Goal: Task Accomplishment & Management: Manage account settings

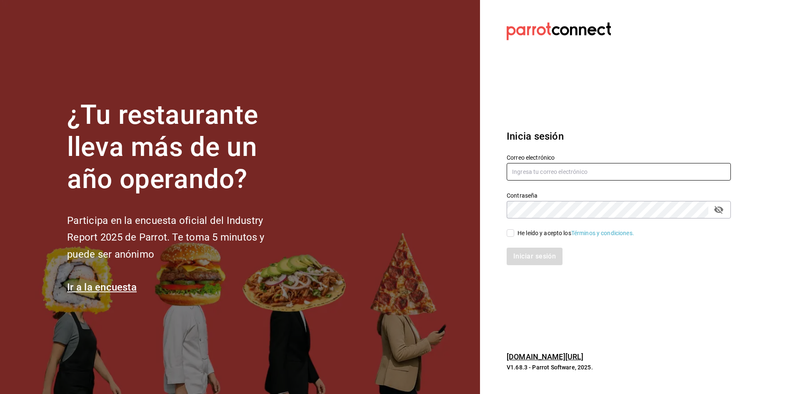
click at [556, 166] on input "text" at bounding box center [619, 172] width 224 height 18
paste input "cafeteria@texcoco.com"
type input "cafeteria@texcoco.com"
click at [511, 235] on input "He leído y acepto los Términos y condiciones." at bounding box center [511, 233] width 8 height 8
checkbox input "true"
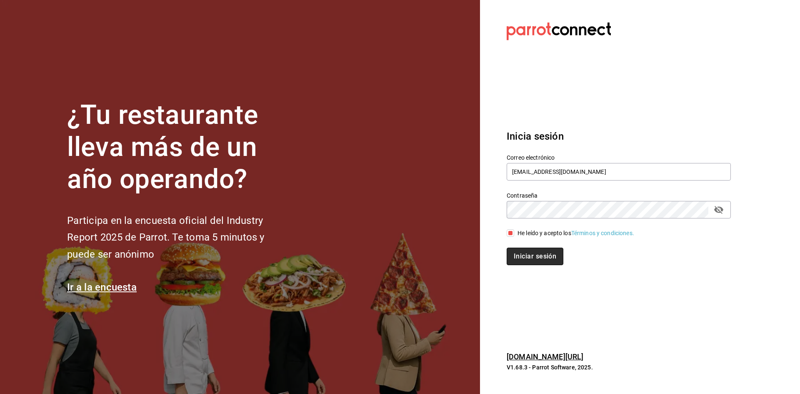
click at [525, 256] on button "Iniciar sesión" at bounding box center [535, 257] width 57 height 18
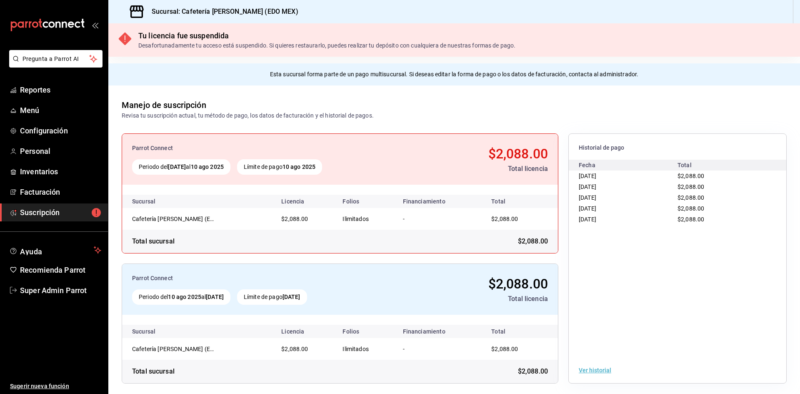
drag, startPoint x: 0, startPoint y: 0, endPoint x: 438, endPoint y: 120, distance: 453.7
click at [438, 122] on div "Parrot Connect Periodo del 10 jul 2025 al 10 ago 2025 Límite de pago 10 ago 202…" at bounding box center [454, 258] width 692 height 277
click at [33, 143] on link "Personal" at bounding box center [54, 151] width 108 height 18
click at [55, 130] on span "Configuración" at bounding box center [60, 130] width 81 height 11
click at [45, 295] on span "Super Admin Parrot" at bounding box center [60, 290] width 81 height 11
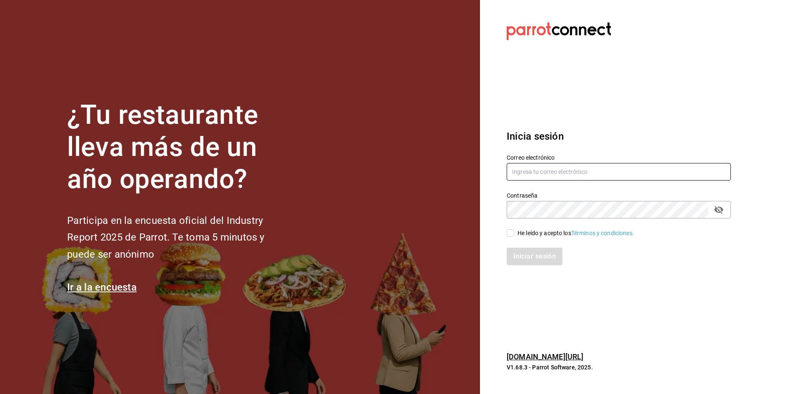
click at [525, 166] on input "text" at bounding box center [619, 172] width 224 height 18
paste input "cafeteria@aristabarista.com"
type input "cafeteria@aristabarista.com"
click at [508, 236] on input "He leído y acepto los Términos y condiciones." at bounding box center [511, 233] width 8 height 8
checkbox input "true"
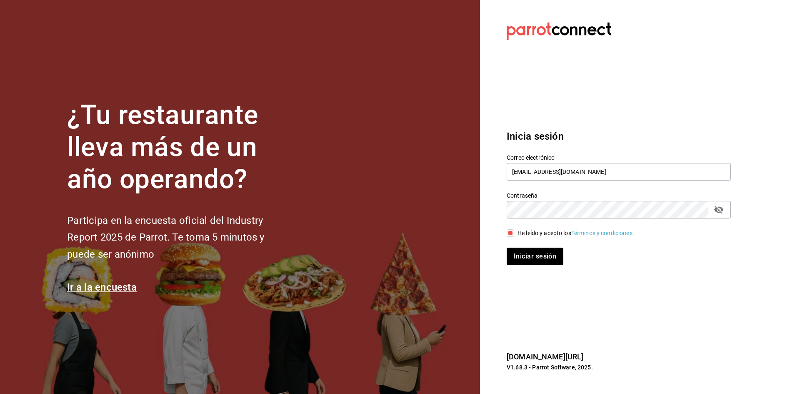
click at [535, 252] on button "Iniciar sesión" at bounding box center [535, 257] width 57 height 18
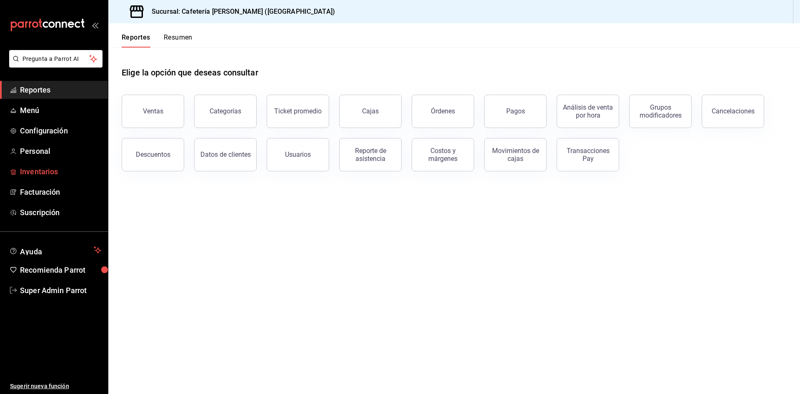
click at [47, 178] on link "Inventarios" at bounding box center [54, 172] width 108 height 18
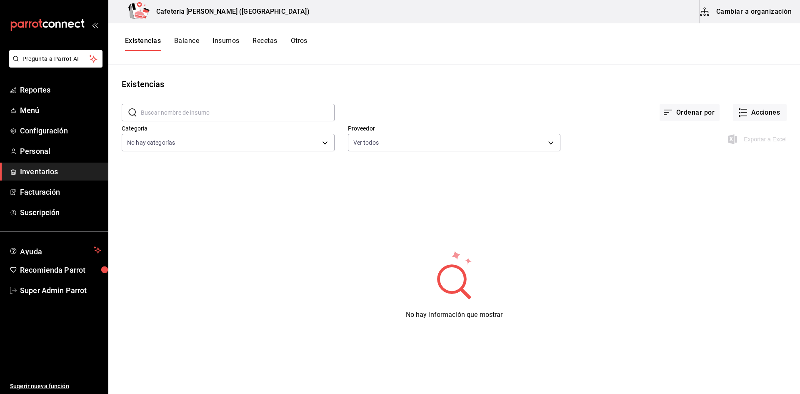
click at [225, 40] on button "Insumos" at bounding box center [226, 44] width 27 height 14
click at [99, 23] on div "mailbox folders" at bounding box center [54, 25] width 108 height 50
click at [97, 25] on icon "open_drawer_menu" at bounding box center [97, 26] width 4 height 6
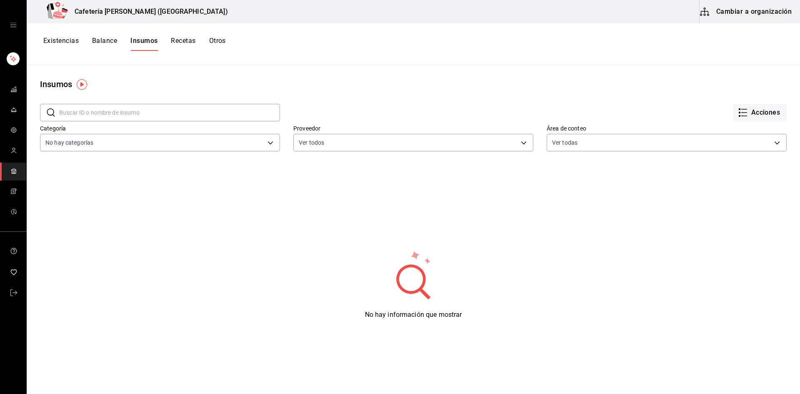
click at [15, 27] on icon "open drawer" at bounding box center [13, 25] width 7 height 7
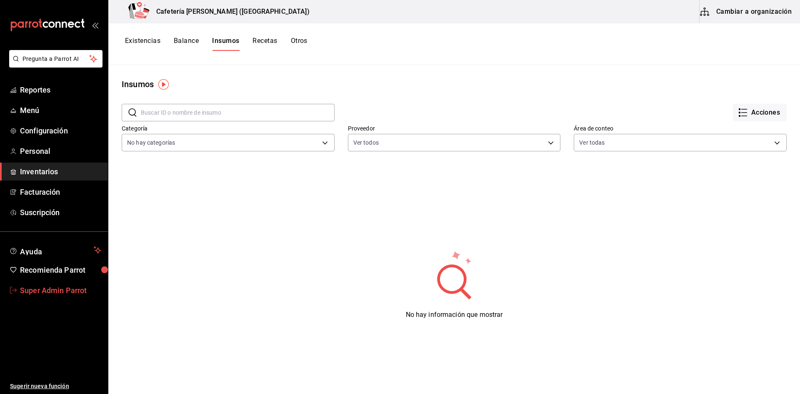
click at [48, 297] on link "Super Admin Parrot" at bounding box center [54, 290] width 108 height 18
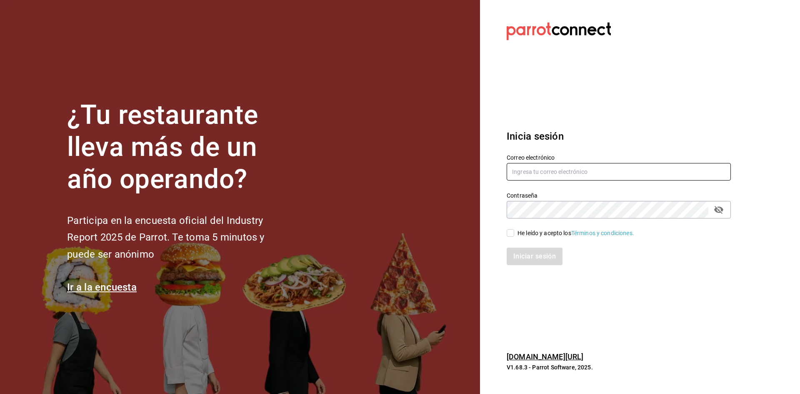
click at [534, 170] on input "text" at bounding box center [619, 172] width 224 height 18
paste input "1401@cafe.com"
type input "1401@cafe.com"
click at [510, 230] on input "He leído y acepto los Términos y condiciones." at bounding box center [511, 233] width 8 height 8
checkbox input "true"
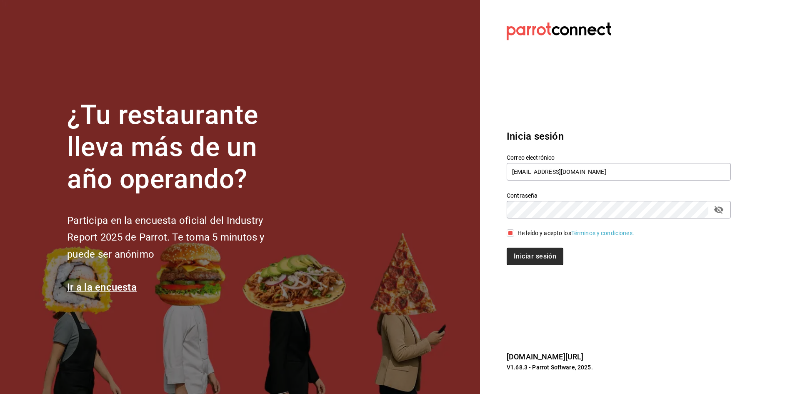
click at [522, 261] on button "Iniciar sesión" at bounding box center [535, 257] width 57 height 18
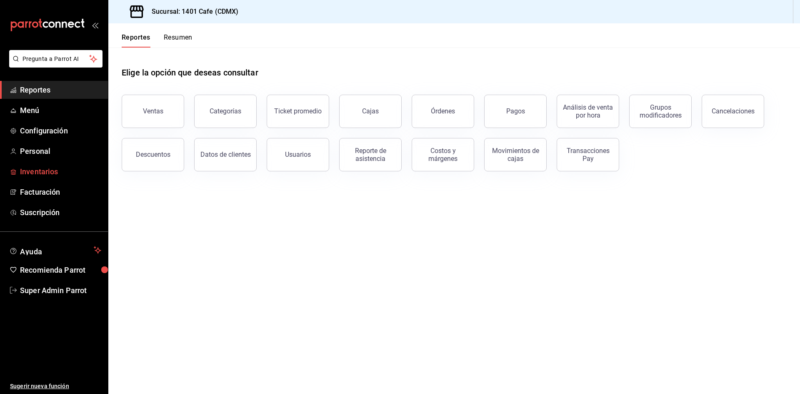
click at [38, 169] on span "Inventarios" at bounding box center [60, 171] width 81 height 11
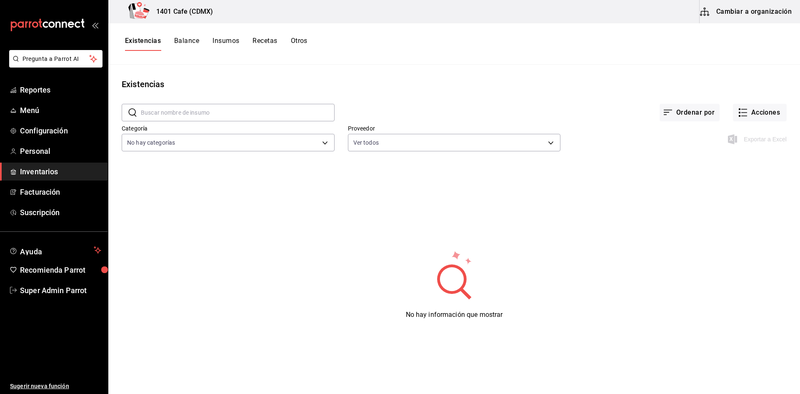
click at [234, 39] on button "Insumos" at bounding box center [226, 44] width 27 height 14
click at [54, 291] on span "Super Admin Parrot" at bounding box center [60, 290] width 81 height 11
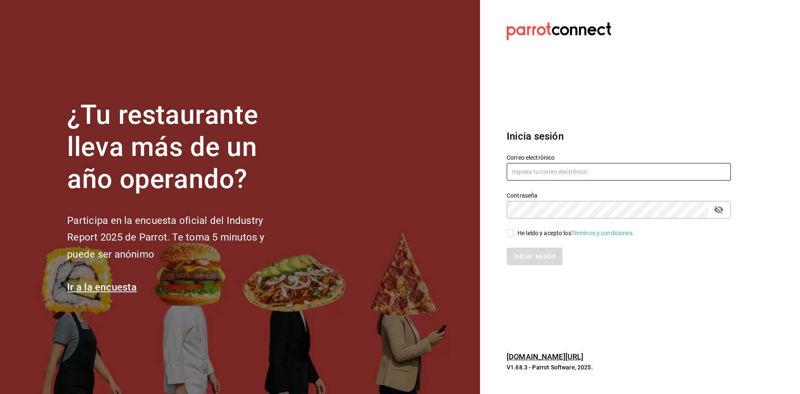
click at [550, 178] on input "text" at bounding box center [619, 172] width 224 height 18
paste input "composta@cdmx.com"
type input "composta@cdmx.com"
click at [512, 233] on input "He leído y acepto los Términos y condiciones." at bounding box center [511, 233] width 8 height 8
checkbox input "true"
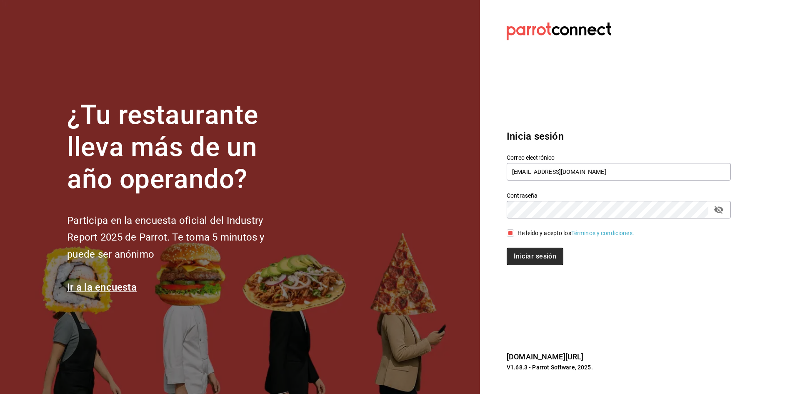
click at [529, 258] on button "Iniciar sesión" at bounding box center [535, 257] width 57 height 18
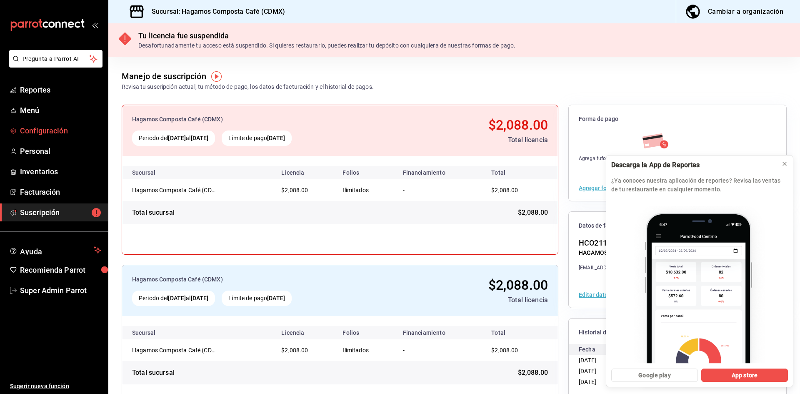
click at [46, 129] on span "Configuración" at bounding box center [60, 130] width 81 height 11
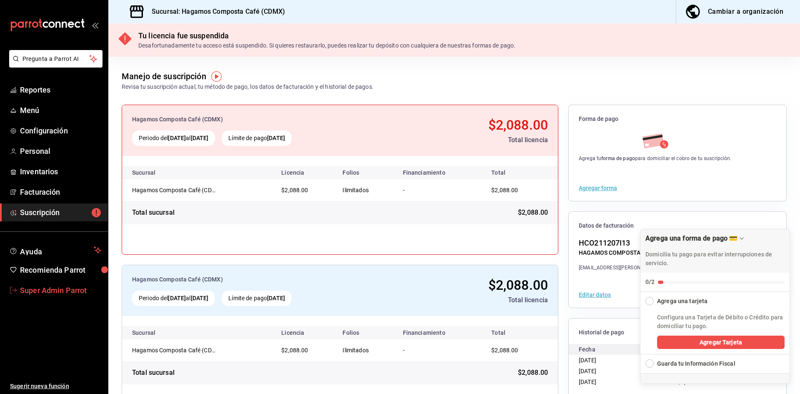
click at [65, 287] on span "Super Admin Parrot" at bounding box center [60, 290] width 81 height 11
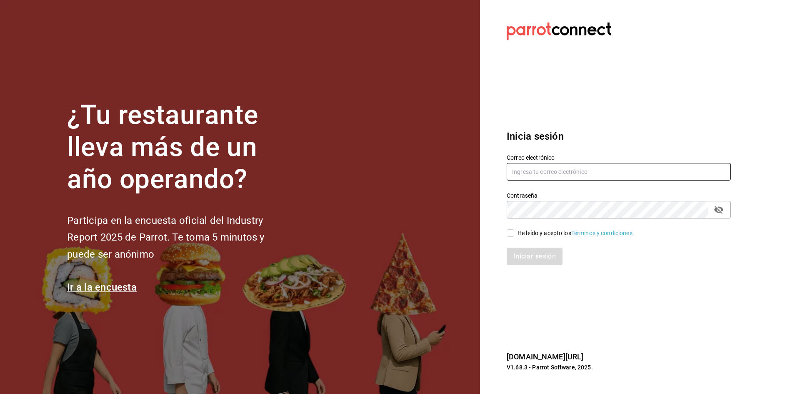
click at [627, 171] on input "text" at bounding box center [619, 172] width 224 height 18
paste input "[EMAIL_ADDRESS][DOMAIN_NAME]"
type input "cofkikid@aurora.com"
click at [510, 231] on input "He leído y acepto los Términos y condiciones." at bounding box center [511, 233] width 8 height 8
checkbox input "true"
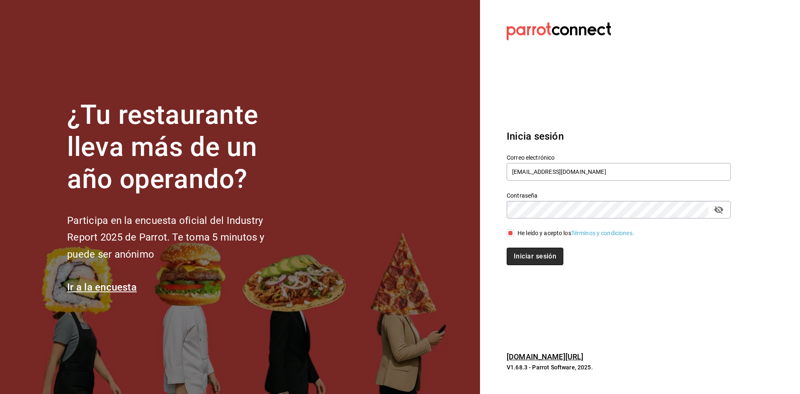
click at [516, 253] on button "Iniciar sesión" at bounding box center [535, 257] width 57 height 18
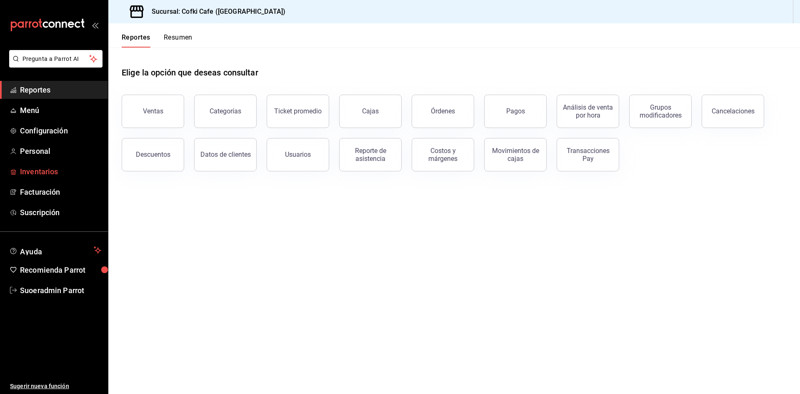
click at [58, 177] on link "Inventarios" at bounding box center [54, 172] width 108 height 18
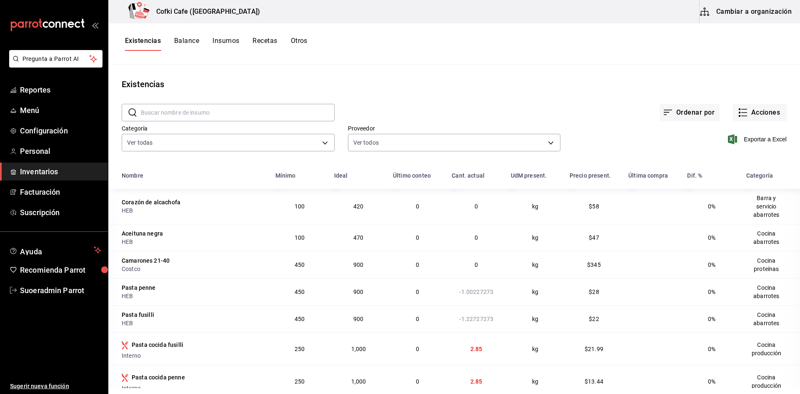
click at [215, 40] on button "Insumos" at bounding box center [226, 44] width 27 height 14
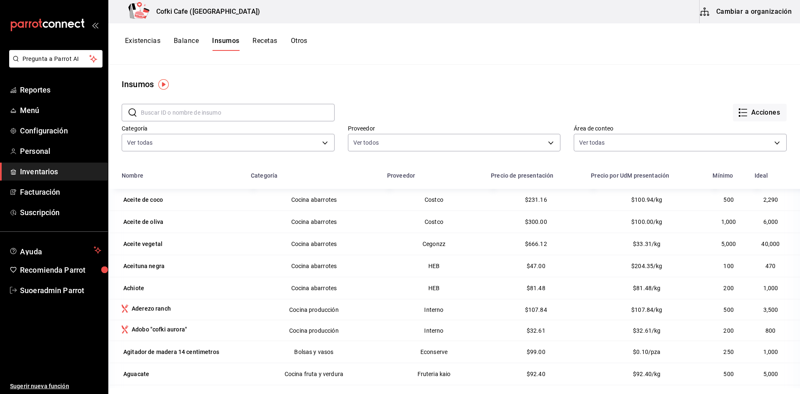
click at [230, 108] on input "text" at bounding box center [238, 112] width 194 height 17
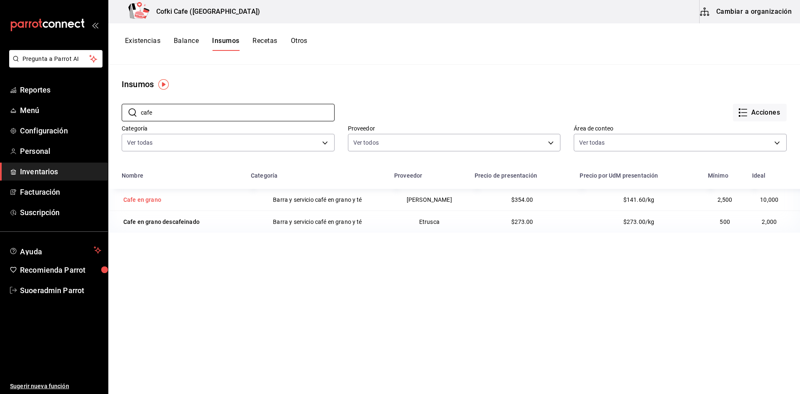
type input "cafe"
click at [150, 202] on div "Cafe en grano" at bounding box center [142, 199] width 38 height 8
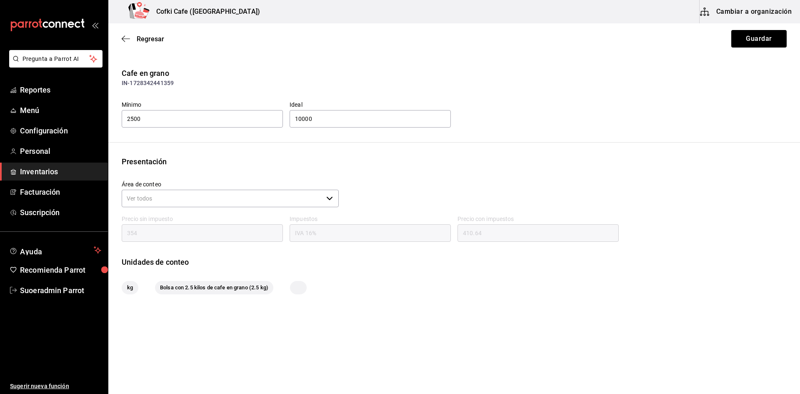
scroll to position [1, 0]
click at [127, 41] on icon "button" at bounding box center [126, 39] width 8 height 8
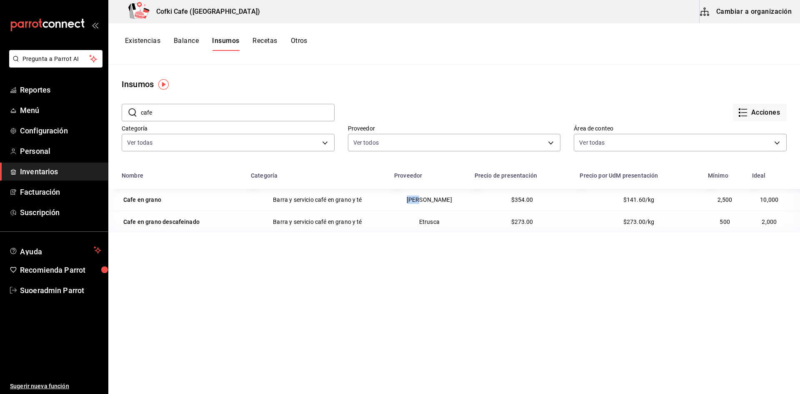
drag, startPoint x: 435, startPoint y: 201, endPoint x: 408, endPoint y: 206, distance: 27.1
click at [408, 206] on td "Omar" at bounding box center [429, 200] width 80 height 22
click at [408, 207] on td "Omar" at bounding box center [429, 200] width 80 height 22
click at [48, 291] on span "Suoeradmin Parrot" at bounding box center [60, 290] width 81 height 11
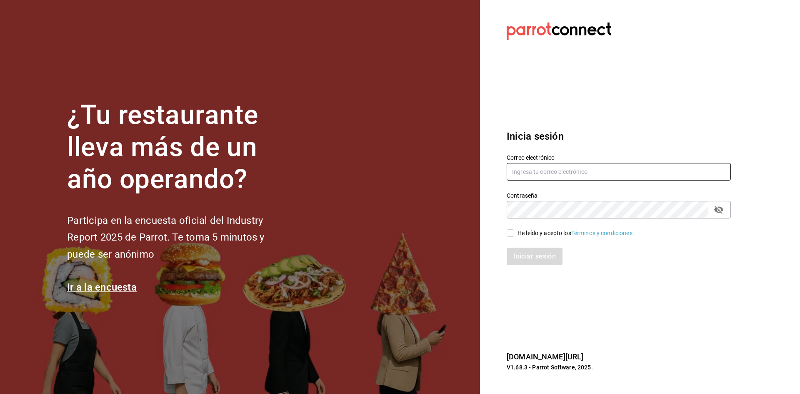
click at [558, 178] on input "text" at bounding box center [619, 172] width 224 height 18
click at [570, 180] on input "text" at bounding box center [619, 172] width 224 height 18
paste input "renovarte@cafe.com"
type input "renovarte@cafe.com"
click at [515, 236] on span "He leído y acepto los Términos y condiciones." at bounding box center [574, 233] width 120 height 9
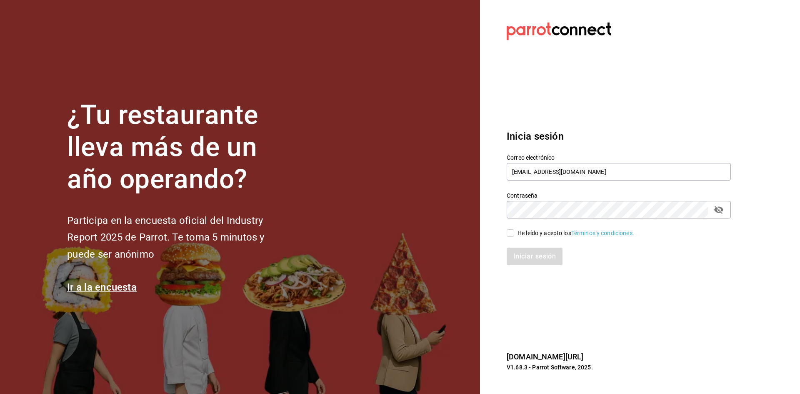
click at [514, 236] on input "He leído y acepto los Términos y condiciones." at bounding box center [511, 233] width 8 height 8
checkbox input "true"
click at [518, 254] on button "Iniciar sesión" at bounding box center [535, 257] width 57 height 18
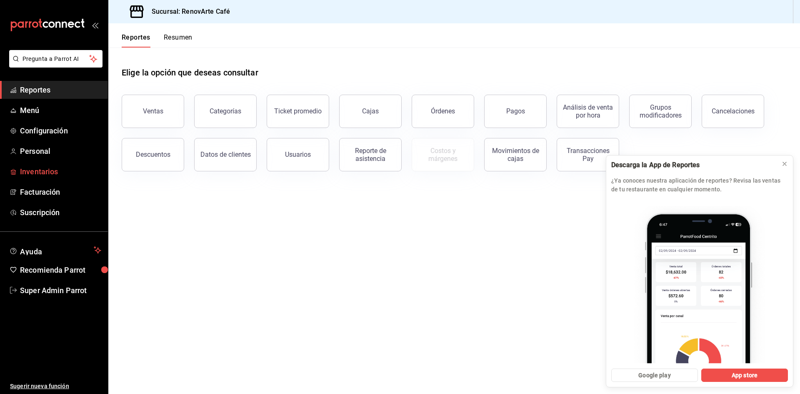
click at [48, 176] on span "Inventarios" at bounding box center [60, 171] width 81 height 11
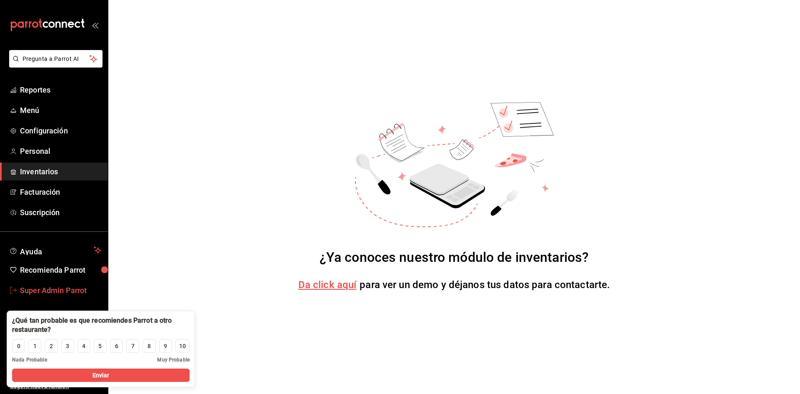
click at [56, 284] on link "Super Admin Parrot" at bounding box center [54, 290] width 108 height 18
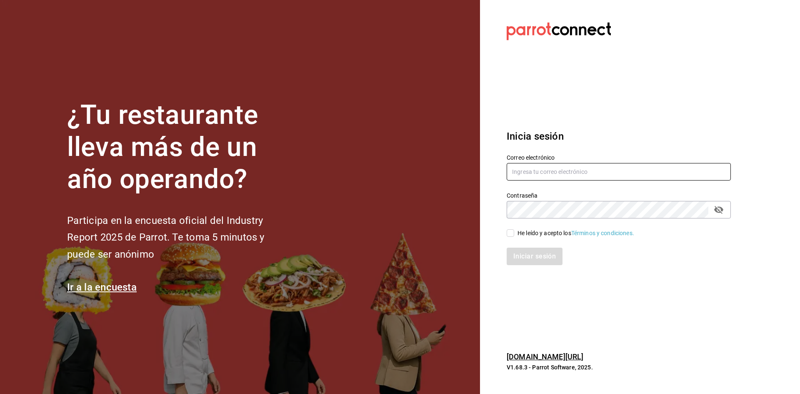
click at [573, 172] on input "text" at bounding box center [619, 172] width 224 height 18
paste input "punipuni@cdmx.com"
type input "punipuni@cdmx.com"
click at [510, 236] on input "He leído y acepto los Términos y condiciones." at bounding box center [511, 233] width 8 height 8
checkbox input "true"
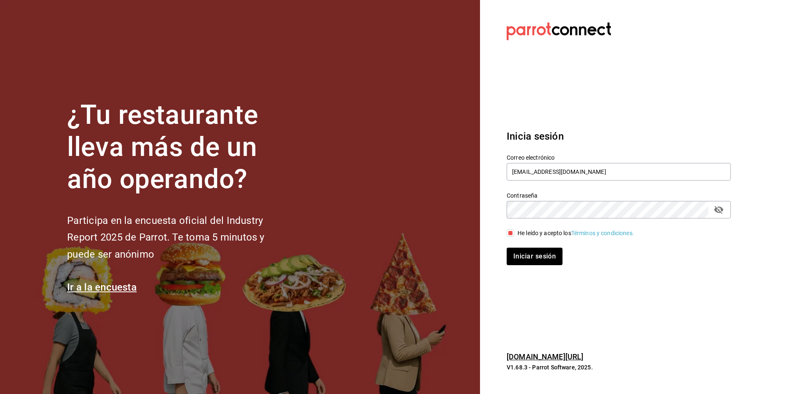
click at [511, 247] on div "Iniciar sesión" at bounding box center [614, 252] width 234 height 28
click at [512, 261] on button "Iniciar sesión" at bounding box center [535, 257] width 57 height 18
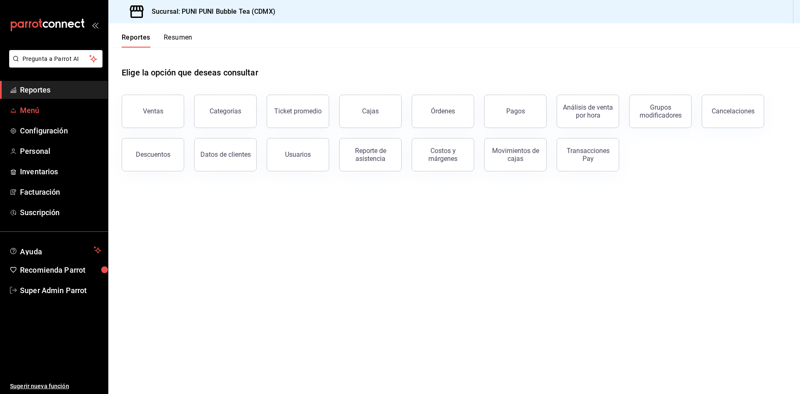
click at [40, 116] on link "Menú" at bounding box center [54, 110] width 108 height 18
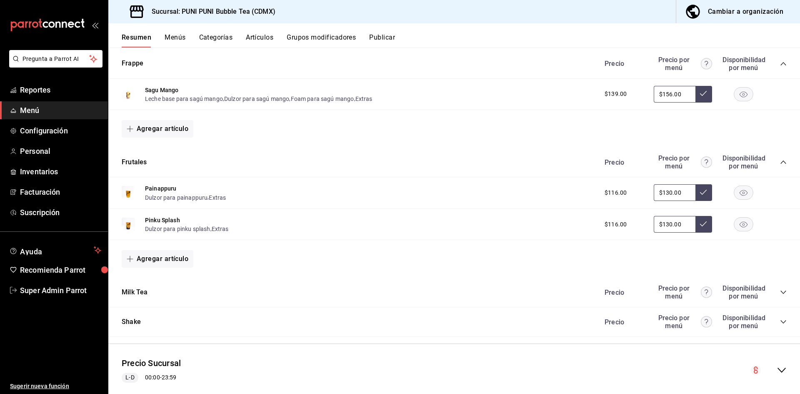
scroll to position [186, 0]
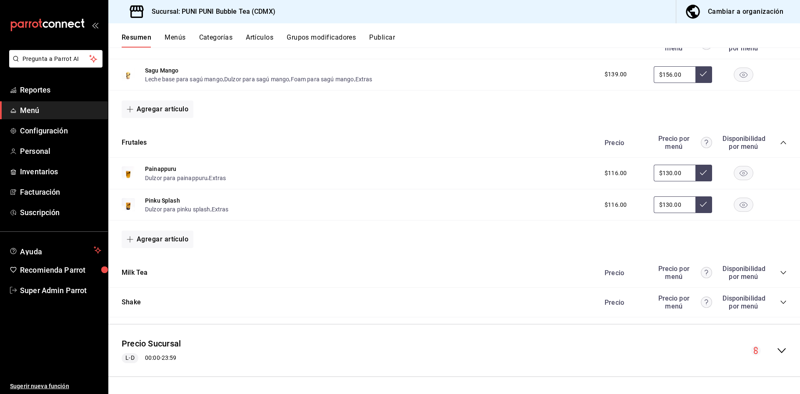
click at [777, 348] on icon "collapse-menu-row" at bounding box center [782, 350] width 10 height 10
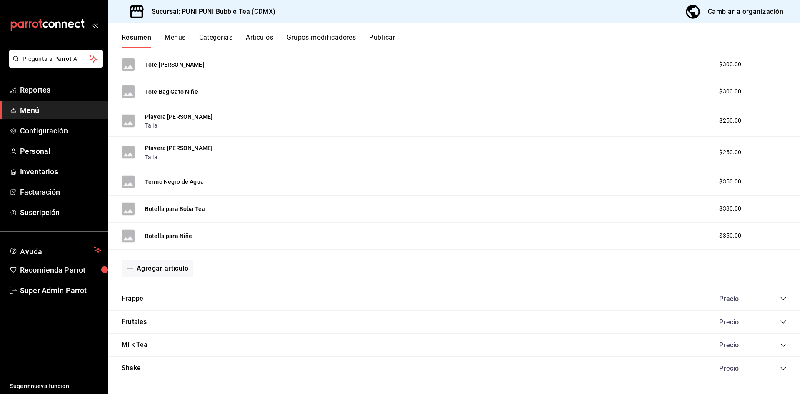
scroll to position [1124, 0]
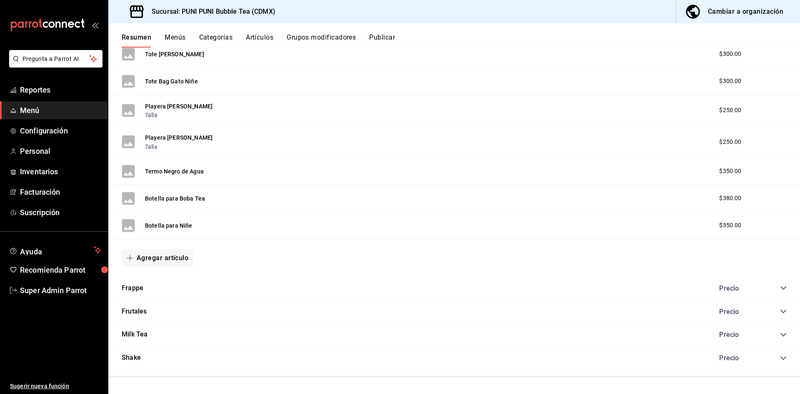
click at [780, 287] on icon "collapse-category-row" at bounding box center [783, 288] width 7 height 7
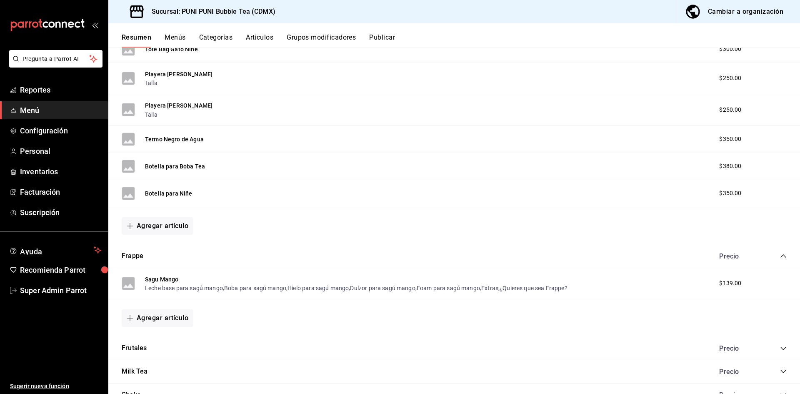
scroll to position [1194, 0]
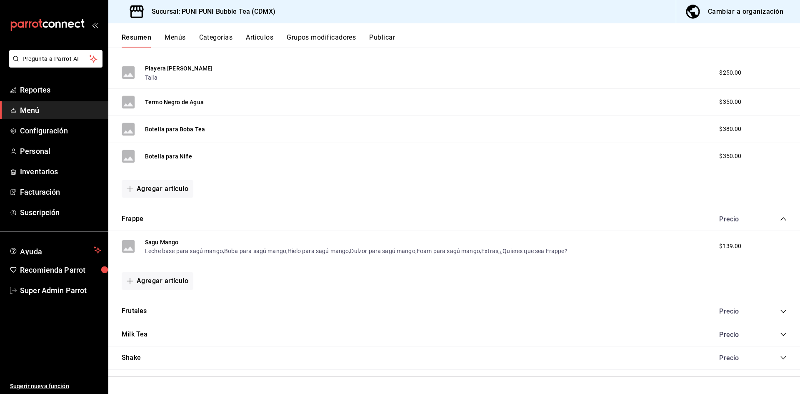
click at [781, 312] on icon "collapse-category-row" at bounding box center [783, 311] width 5 height 3
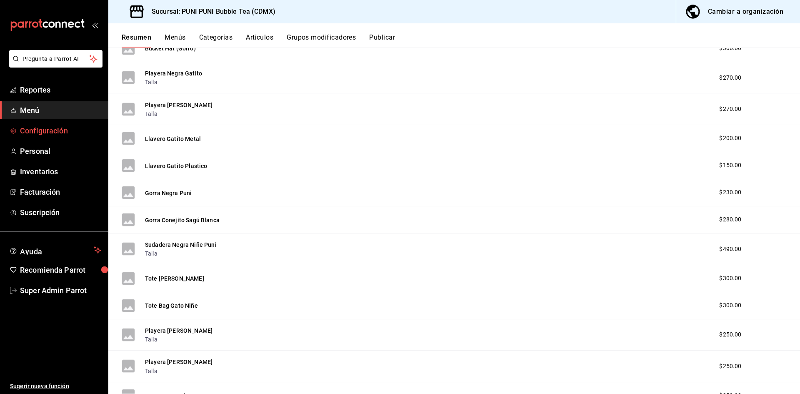
scroll to position [836, 0]
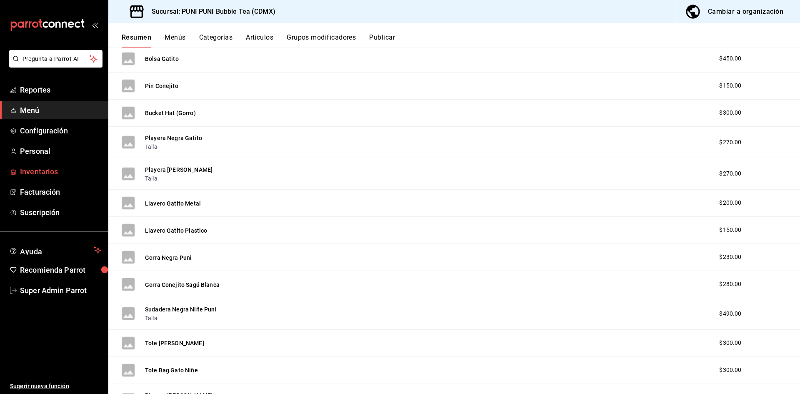
click at [50, 169] on span "Inventarios" at bounding box center [60, 171] width 81 height 11
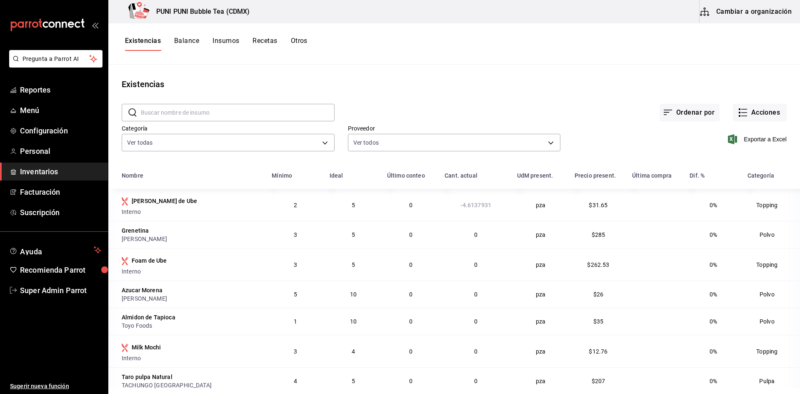
click at [220, 39] on button "Insumos" at bounding box center [226, 44] width 27 height 14
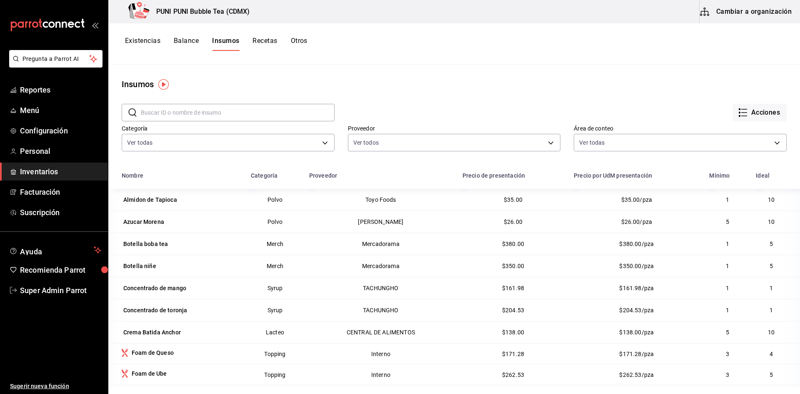
click at [219, 115] on input "text" at bounding box center [238, 112] width 194 height 17
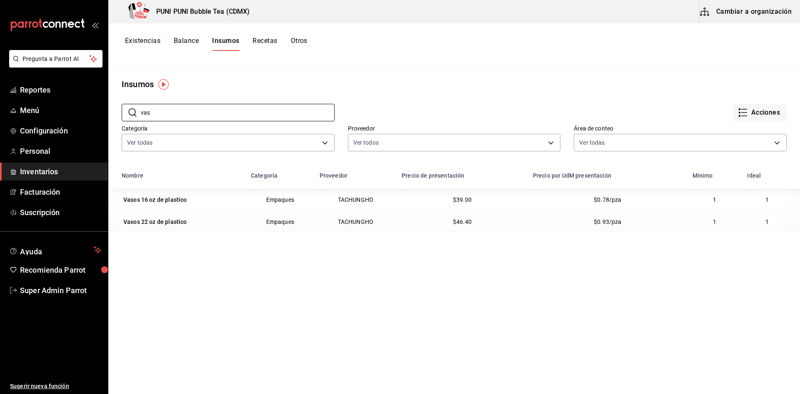
type input "vas"
click at [69, 286] on span "Super Admin Parrot" at bounding box center [60, 290] width 81 height 11
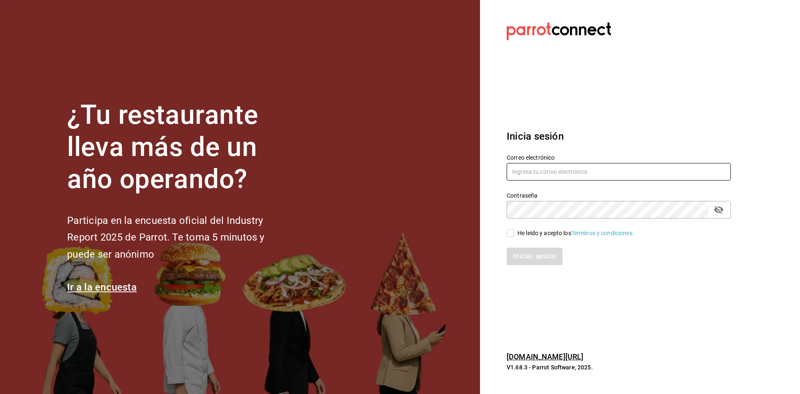
click at [560, 165] on input "text" at bounding box center [619, 172] width 224 height 18
paste input "qultocafe@cdmx.com"
type input "qultocafe@cdmx.com"
click at [508, 234] on input "He leído y acepto los Términos y condiciones." at bounding box center [511, 233] width 8 height 8
checkbox input "true"
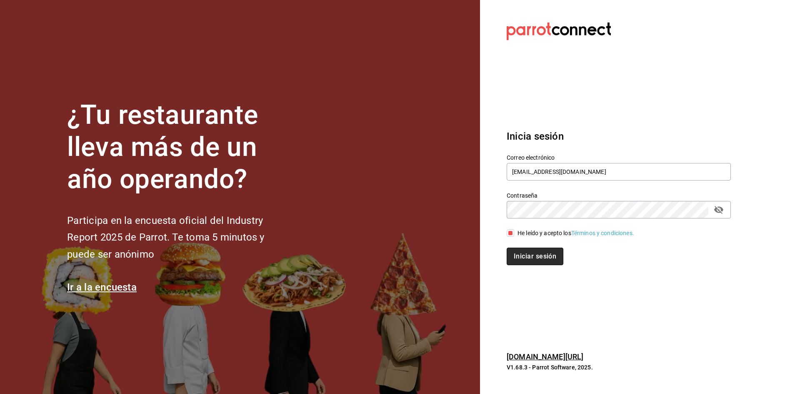
click at [511, 252] on button "Iniciar sesión" at bounding box center [535, 257] width 57 height 18
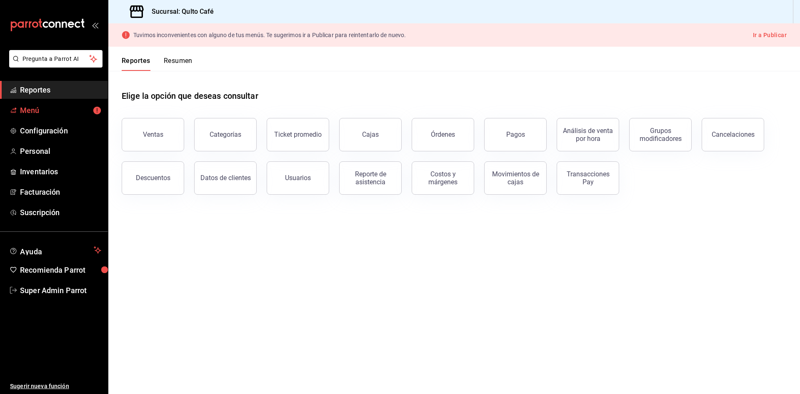
click at [65, 109] on span "Menú" at bounding box center [60, 110] width 81 height 11
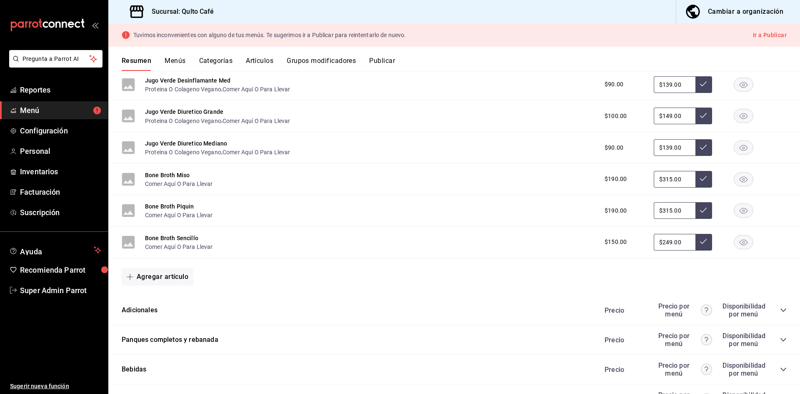
scroll to position [706, 0]
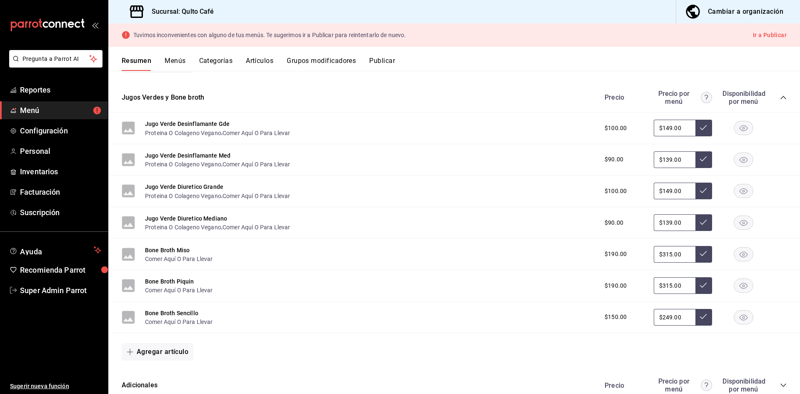
click at [762, 40] on div "Tuvimos inconvenientes con alguno de tus menús. Te sugerimos ir a Publicar para…" at bounding box center [454, 34] width 692 height 23
click at [763, 34] on button "Ir a Publicar" at bounding box center [770, 35] width 34 height 10
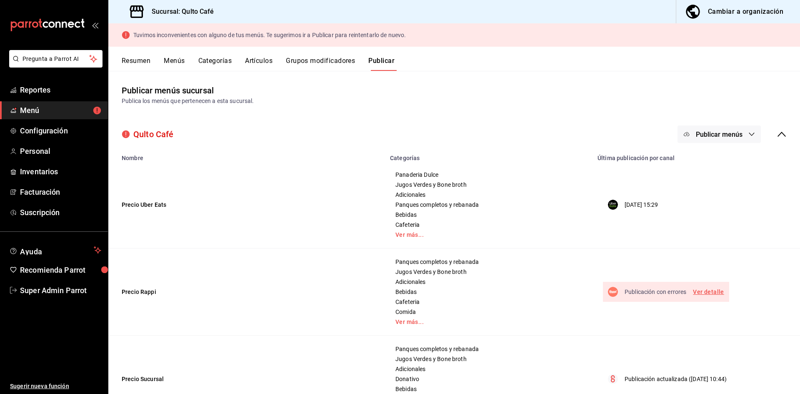
click at [704, 289] on link "Ver detalle" at bounding box center [708, 292] width 31 height 10
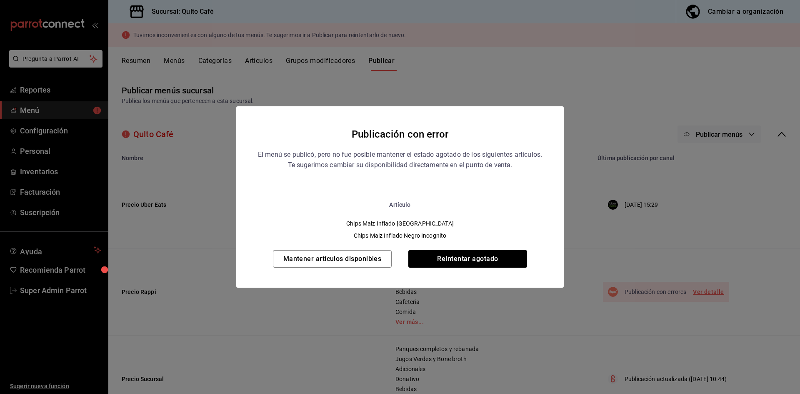
click at [519, 313] on div "Publicación con error El menú se publicó, pero no fue posible mantener el estad…" at bounding box center [400, 197] width 800 height 394
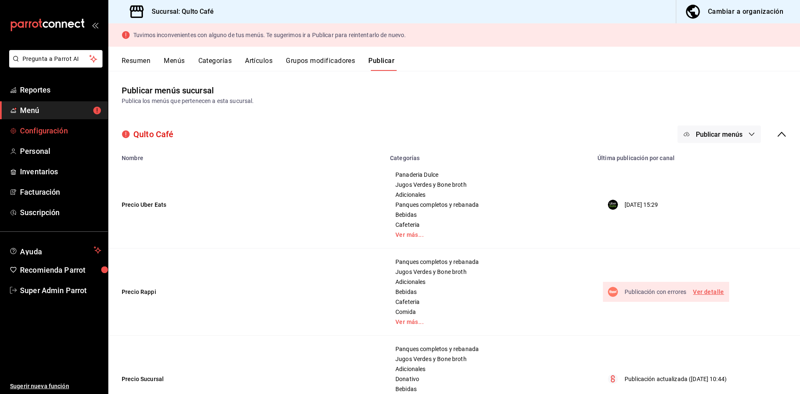
click at [35, 129] on span "Configuración" at bounding box center [60, 130] width 81 height 11
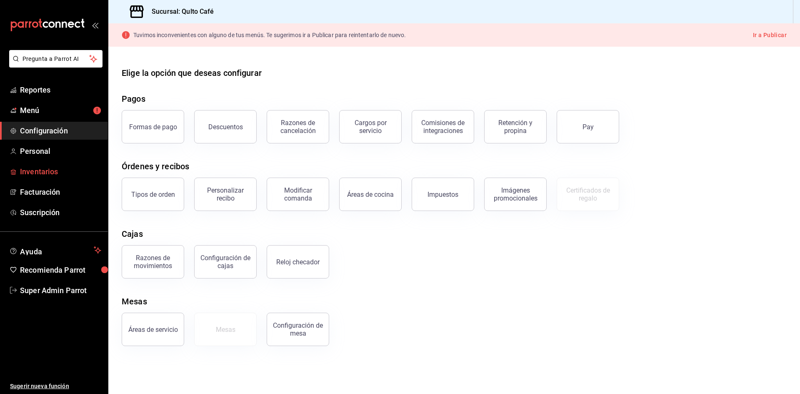
click at [45, 172] on span "Inventarios" at bounding box center [60, 171] width 81 height 11
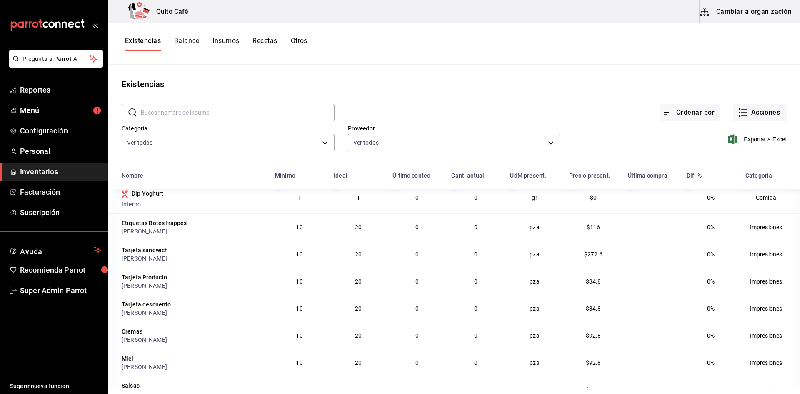
scroll to position [208, 0]
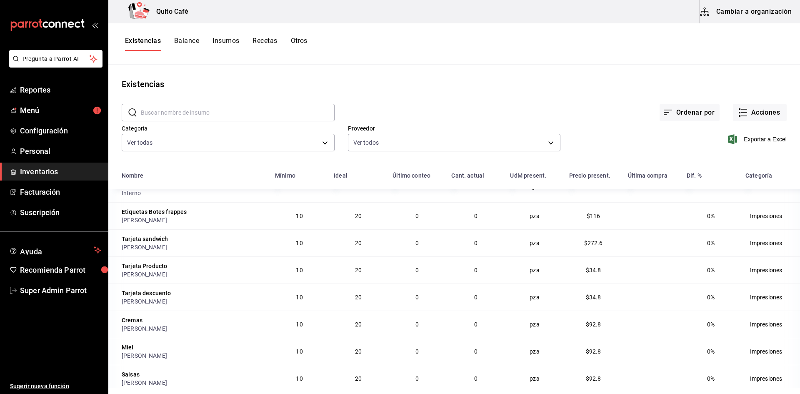
click at [233, 40] on button "Insumos" at bounding box center [226, 44] width 27 height 14
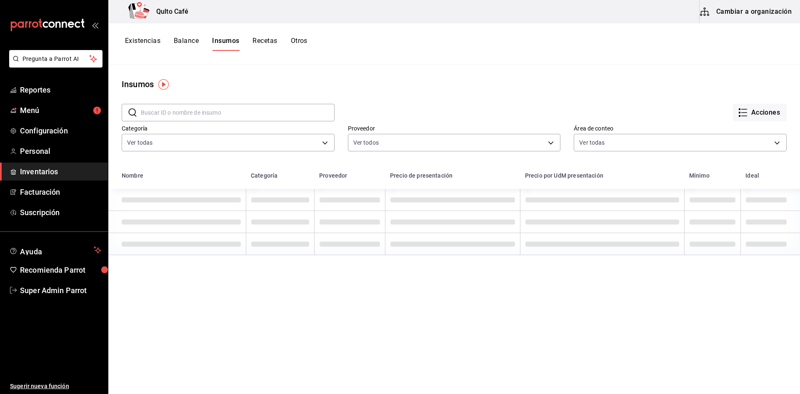
click at [253, 113] on input "text" at bounding box center [238, 112] width 194 height 17
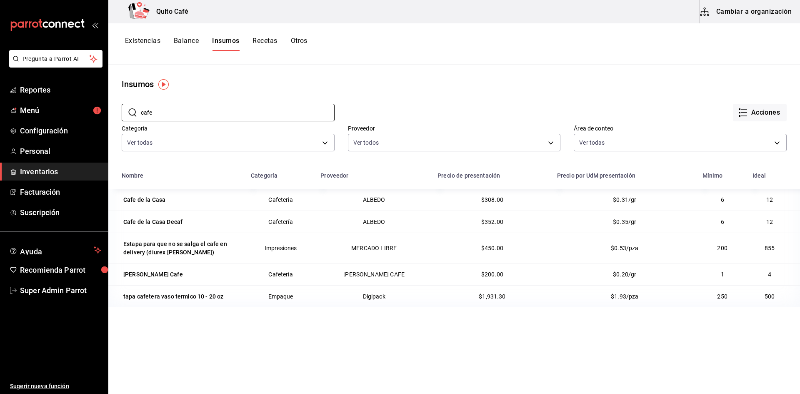
type input "cafe"
click at [189, 113] on input "cafe" at bounding box center [238, 112] width 194 height 17
click at [539, 372] on div "Nombre Categoría Proveedor Precio de presentación Precio por UdM presentación M…" at bounding box center [454, 328] width 692 height 323
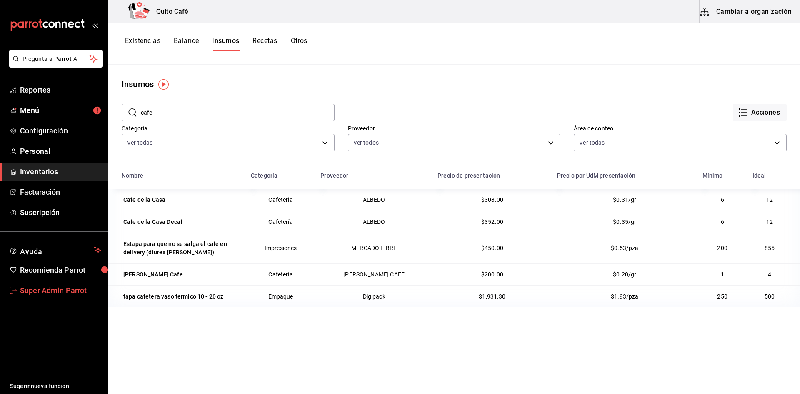
click at [74, 292] on span "Super Admin Parrot" at bounding box center [60, 290] width 81 height 11
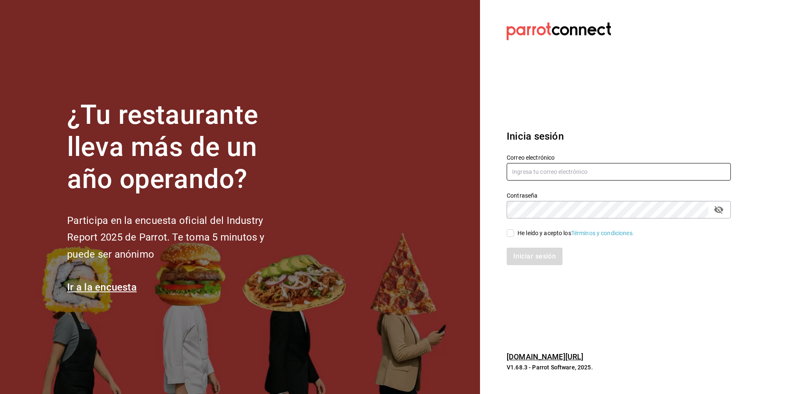
click at [611, 172] on input "text" at bounding box center [619, 172] width 224 height 18
paste input "[EMAIL_ADDRESS][DOMAIN_NAME]"
type input "[EMAIL_ADDRESS][DOMAIN_NAME]"
click at [511, 229] on label "He leído y acepto los Términos y condiciones." at bounding box center [571, 233] width 128 height 9
click at [511, 229] on input "He leído y acepto los Términos y condiciones." at bounding box center [511, 233] width 8 height 8
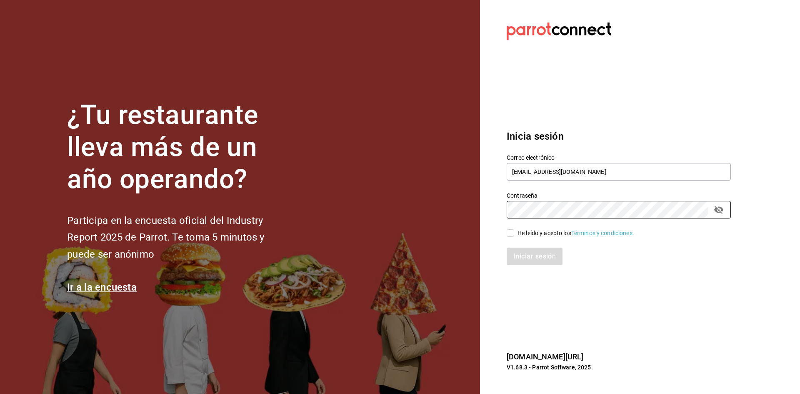
checkbox input "true"
click at [516, 253] on button "Iniciar sesión" at bounding box center [535, 257] width 57 height 18
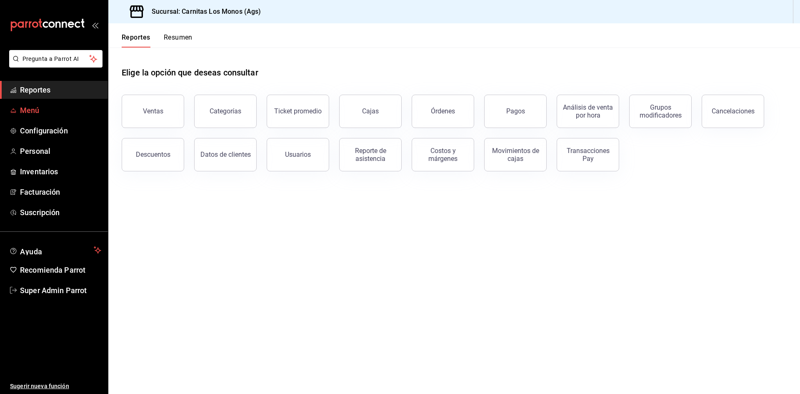
click at [42, 107] on span "Menú" at bounding box center [60, 110] width 81 height 11
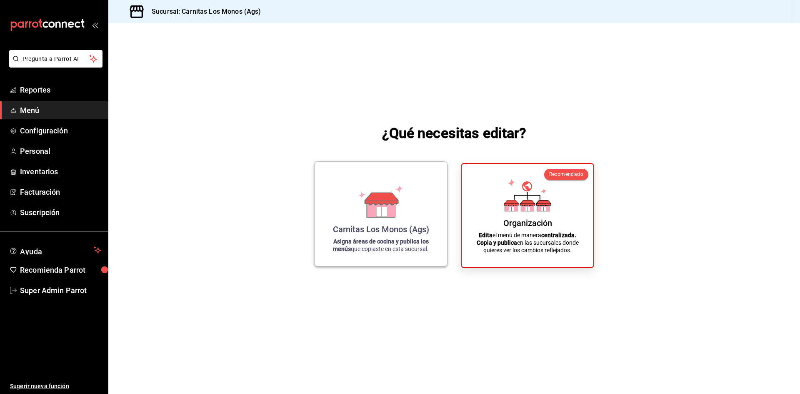
click at [392, 253] on div "Carnitas Los Monos (Ags) Asigna áreas de cocina y publica los menús que copiast…" at bounding box center [381, 213] width 113 height 91
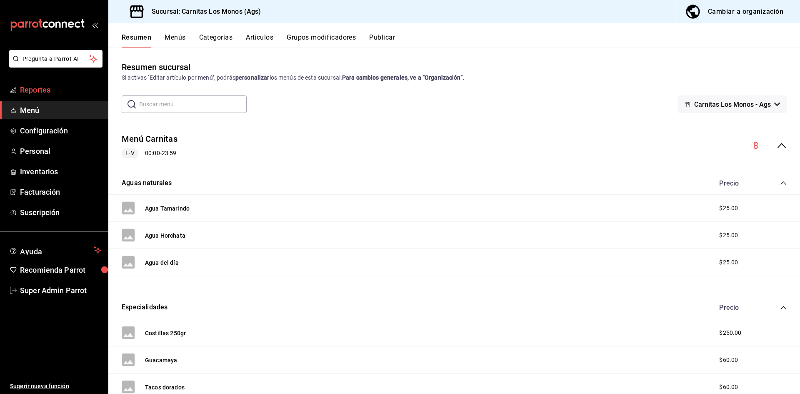
drag, startPoint x: 30, startPoint y: 113, endPoint x: 35, endPoint y: 90, distance: 23.3
click at [30, 113] on span "Menú" at bounding box center [60, 110] width 81 height 11
click at [161, 140] on button "Menú Carnitas" at bounding box center [150, 139] width 56 height 12
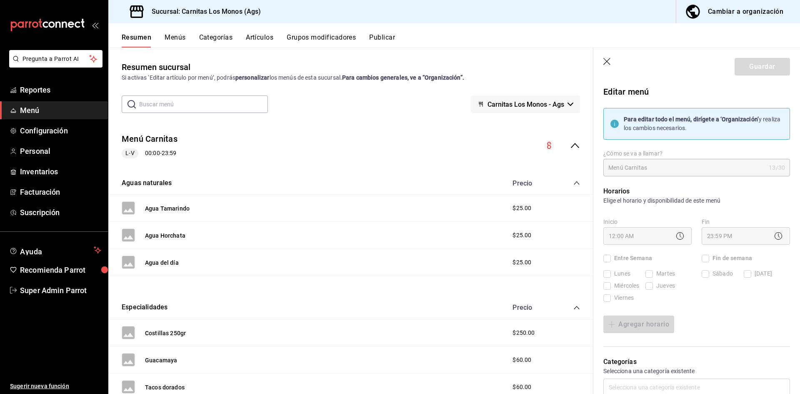
checkbox input "true"
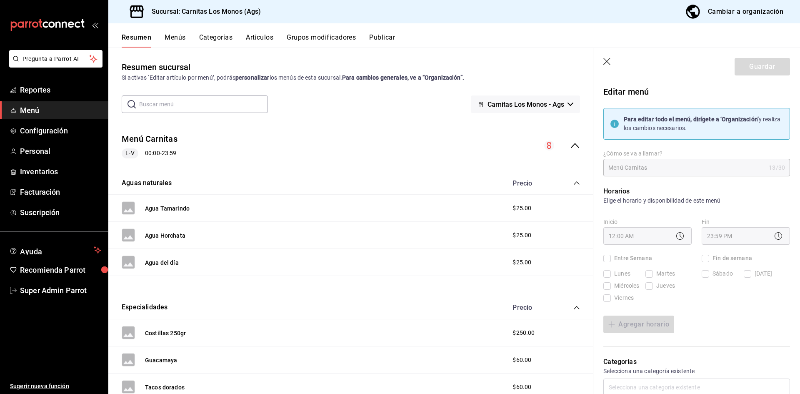
checkbox input "true"
click at [704, 260] on label "Fin de semana" at bounding box center [727, 258] width 50 height 9
click at [704, 261] on label "Fin de semana" at bounding box center [727, 258] width 50 height 9
click at [759, 4] on button "Cambiar a organización" at bounding box center [734, 11] width 117 height 23
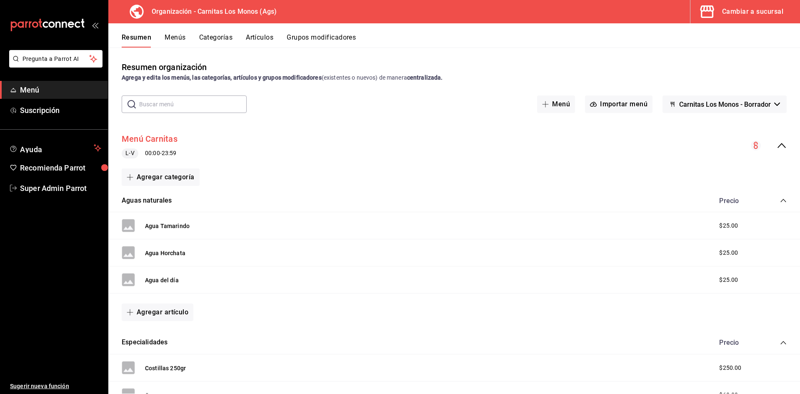
click at [169, 137] on button "Menú Carnitas" at bounding box center [150, 139] width 56 height 12
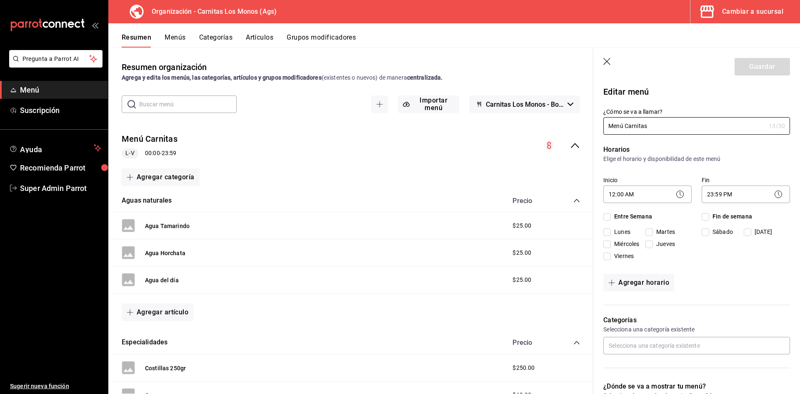
checkbox input "true"
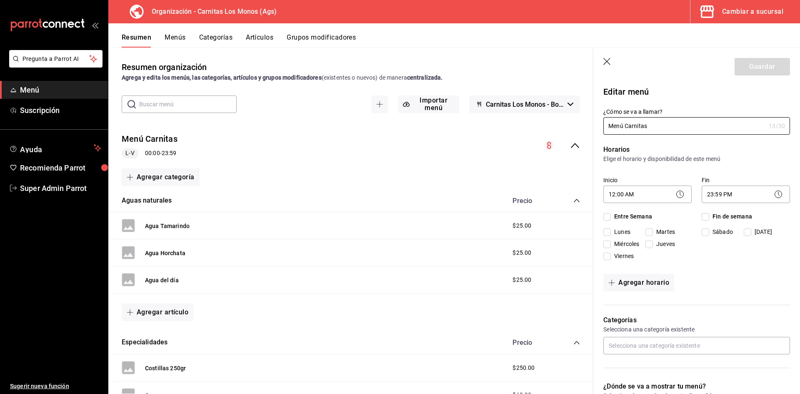
checkbox input "true"
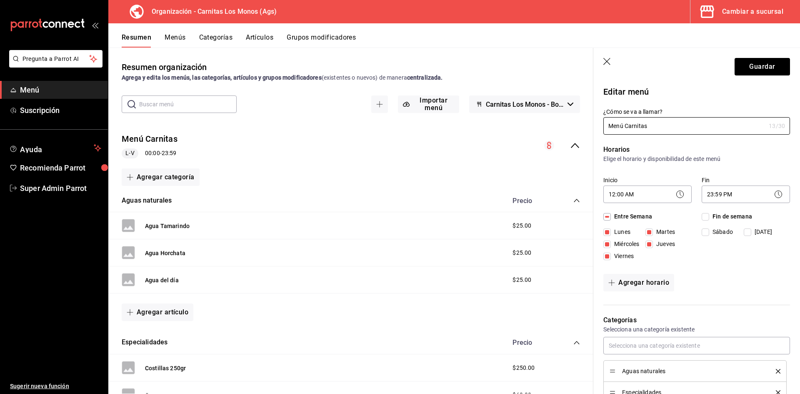
click at [751, 7] on div "Cambiar a sucursal" at bounding box center [752, 12] width 61 height 12
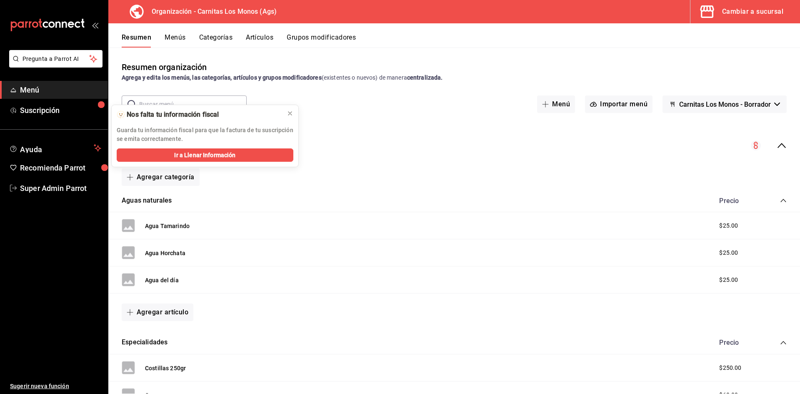
click at [730, 107] on span "Carnitas Los Monos - Borrador" at bounding box center [725, 104] width 92 height 8
click at [729, 132] on li "Carnitas Los Monos - Borrador" at bounding box center [718, 126] width 105 height 20
click at [723, 108] on span "Carnitas Los Monos - Borrador" at bounding box center [725, 104] width 92 height 8
click at [716, 125] on li "Carnitas Los Monos - Borrador" at bounding box center [718, 126] width 105 height 20
click at [579, 139] on div "Menú Carnitas L-V 00:00 - 23:59" at bounding box center [454, 145] width 692 height 39
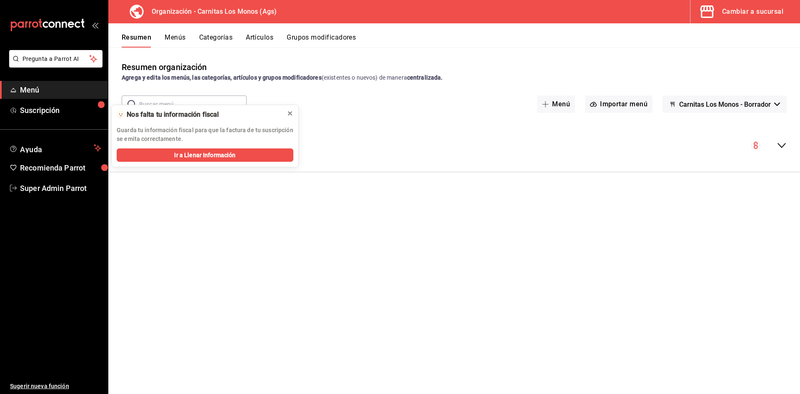
click at [290, 114] on icon at bounding box center [290, 113] width 7 height 7
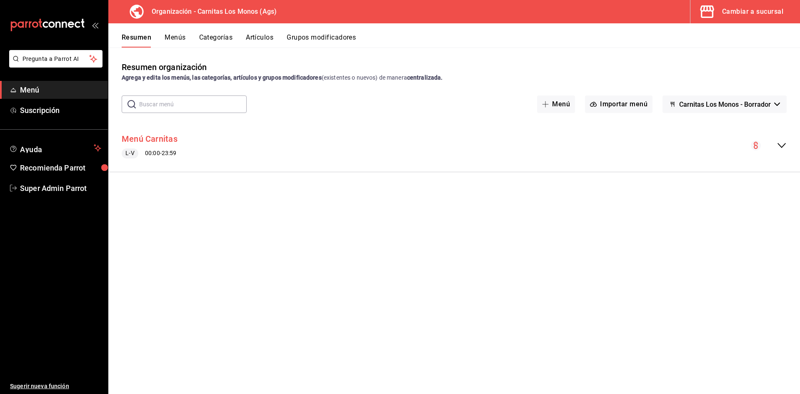
click at [171, 136] on button "Menú Carnitas" at bounding box center [150, 139] width 56 height 12
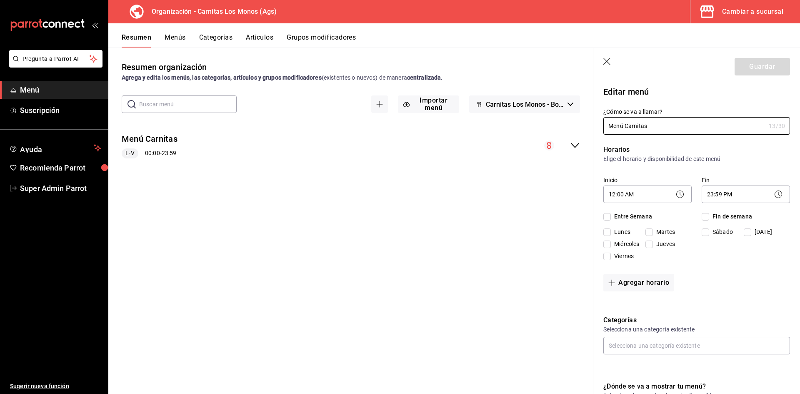
checkbox input "true"
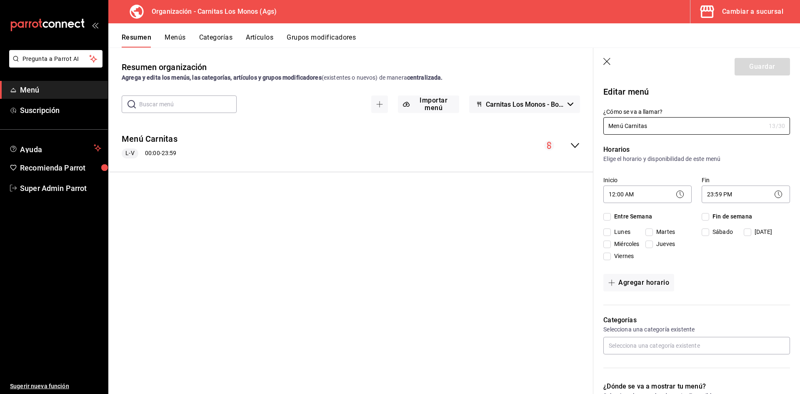
checkbox input "true"
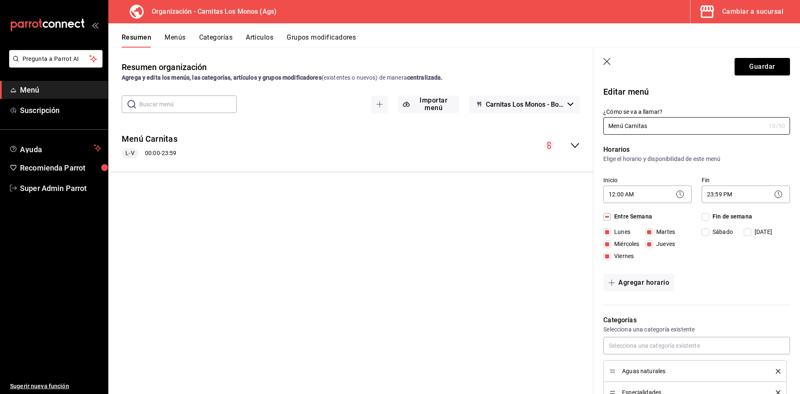
click at [612, 64] on icon "button" at bounding box center [607, 62] width 8 height 8
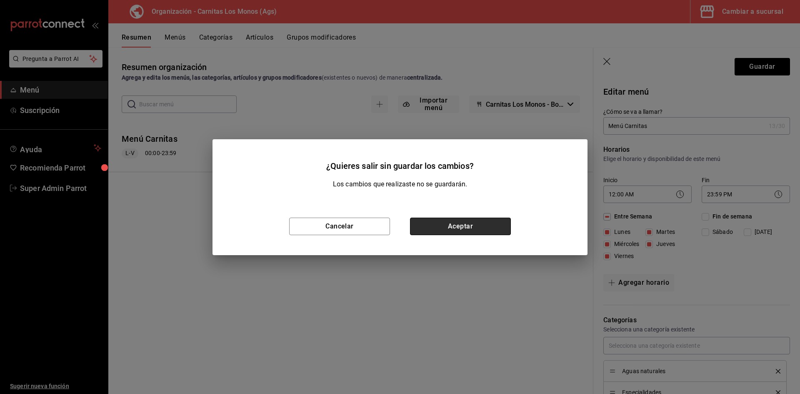
click at [463, 228] on button "Aceptar" at bounding box center [460, 227] width 101 height 18
checkbox input "false"
type input "1756055427110"
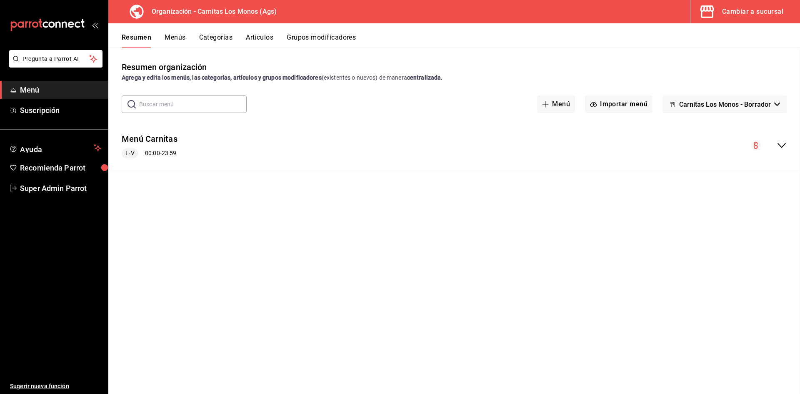
checkbox input "false"
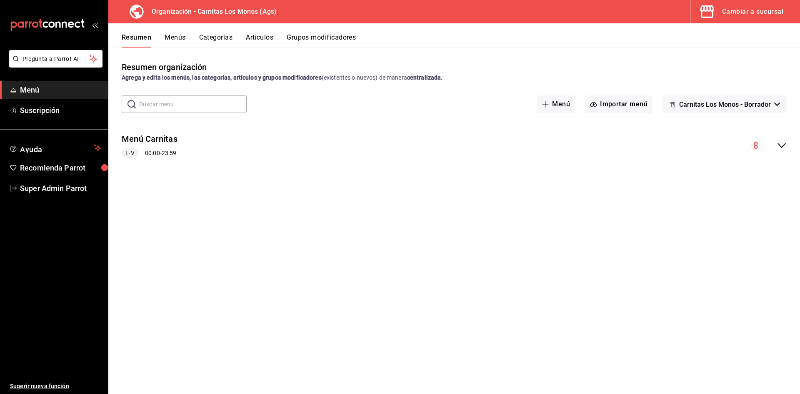
checkbox input "false"
click at [172, 141] on button "Menú Carnitas" at bounding box center [150, 139] width 56 height 12
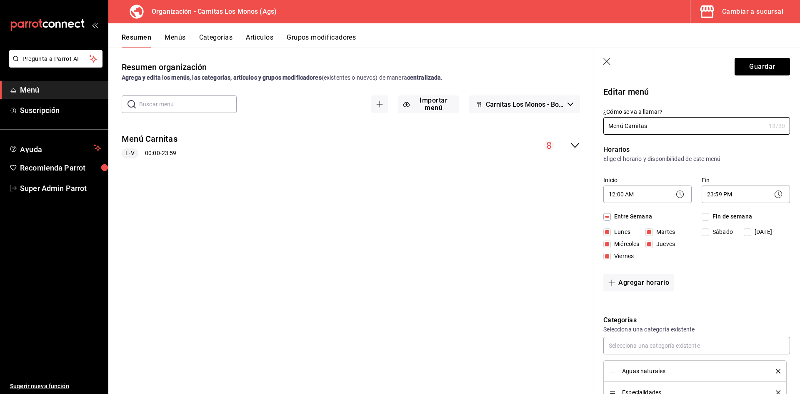
click at [576, 146] on icon "collapse-menu-row" at bounding box center [575, 145] width 10 height 10
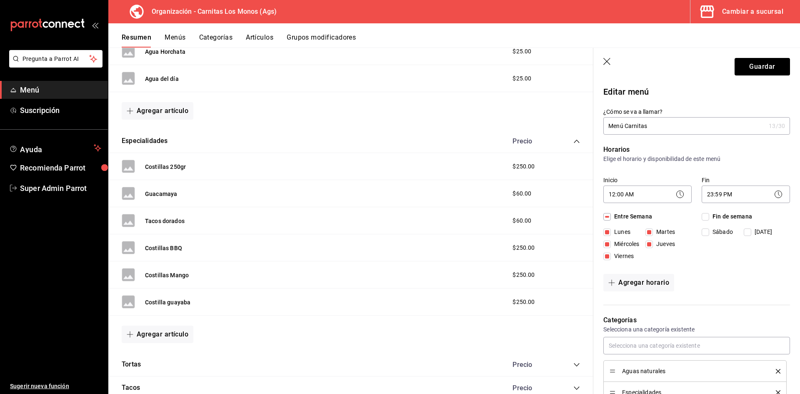
scroll to position [88, 0]
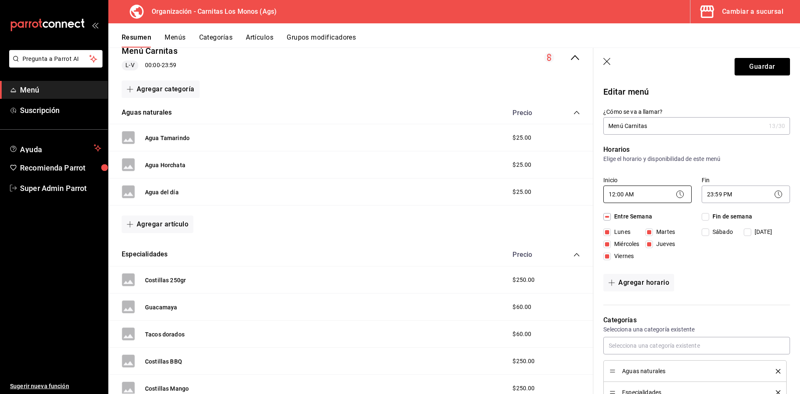
click at [653, 191] on body "Pregunta a Parrot AI Menú Suscripción Ayuda Recomienda Parrot Super Admin Parro…" at bounding box center [400, 197] width 800 height 394
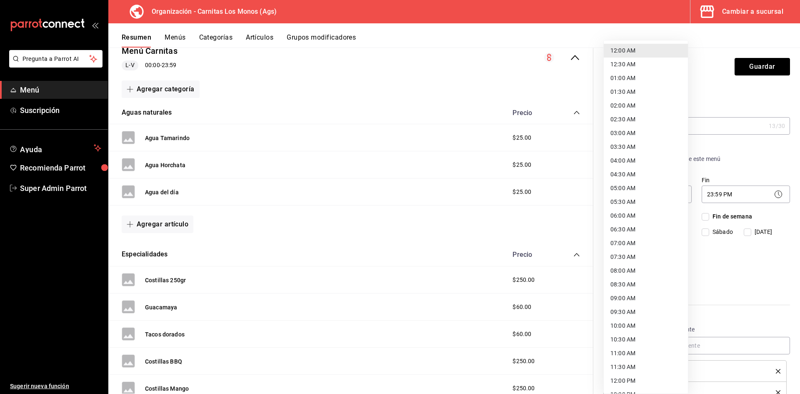
click at [737, 177] on div at bounding box center [400, 197] width 800 height 394
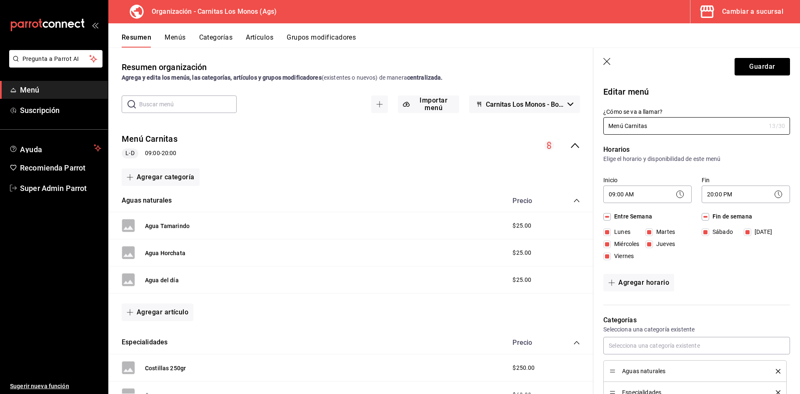
click at [609, 63] on icon "button" at bounding box center [606, 61] width 7 height 7
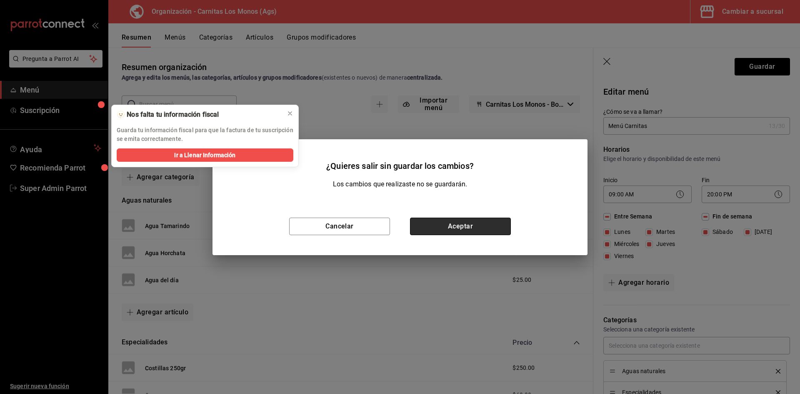
click at [443, 226] on button "Aceptar" at bounding box center [460, 227] width 101 height 18
checkbox input "false"
type input "1756055512881"
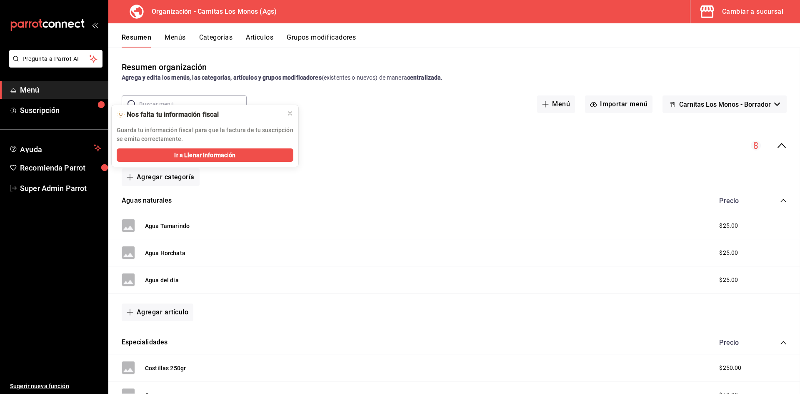
checkbox input "false"
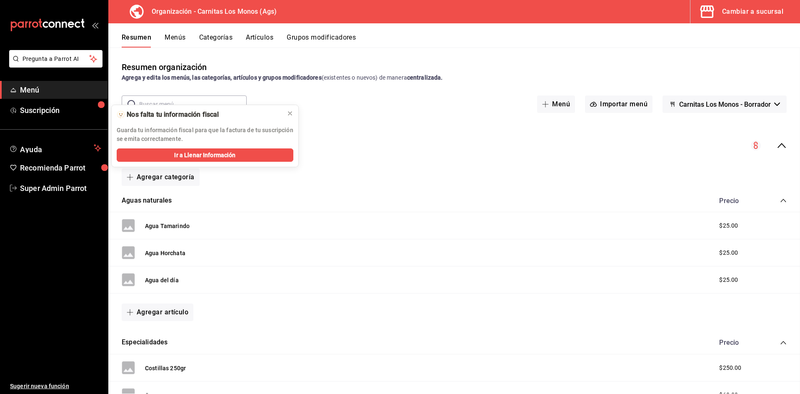
checkbox input "false"
click at [757, 18] on button "Cambiar a sucursal" at bounding box center [742, 11] width 103 height 23
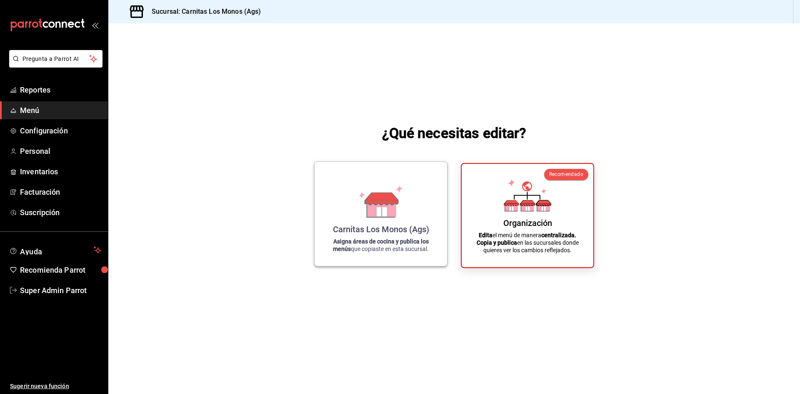
click at [360, 220] on div "Carnitas Los Monos (Ags) Asigna áreas de cocina y publica los menús que copiast…" at bounding box center [381, 213] width 113 height 91
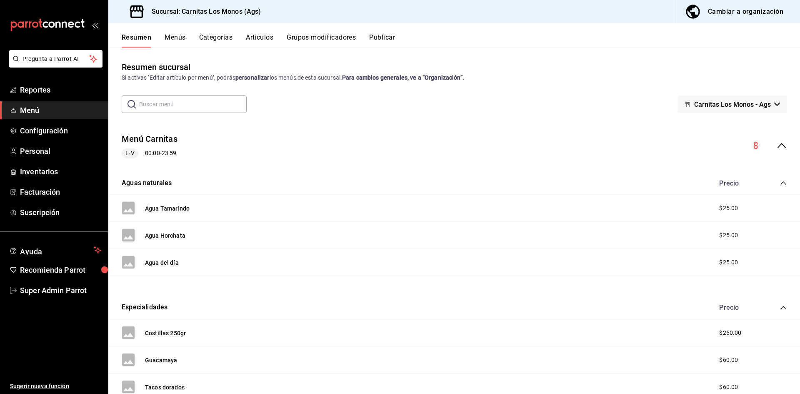
click at [734, 15] on div "Cambiar a organización" at bounding box center [745, 12] width 75 height 12
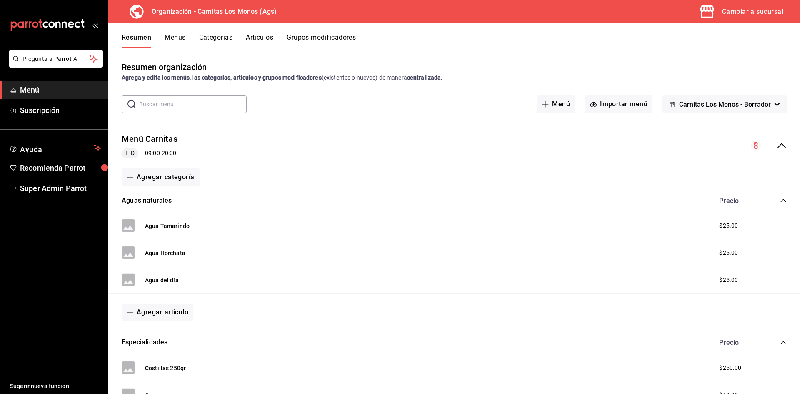
click at [767, 110] on button "Carnitas Los Monos - Borrador" at bounding box center [725, 104] width 124 height 18
click at [167, 35] on div at bounding box center [400, 197] width 800 height 394
click at [167, 35] on button "Menús" at bounding box center [175, 40] width 21 height 14
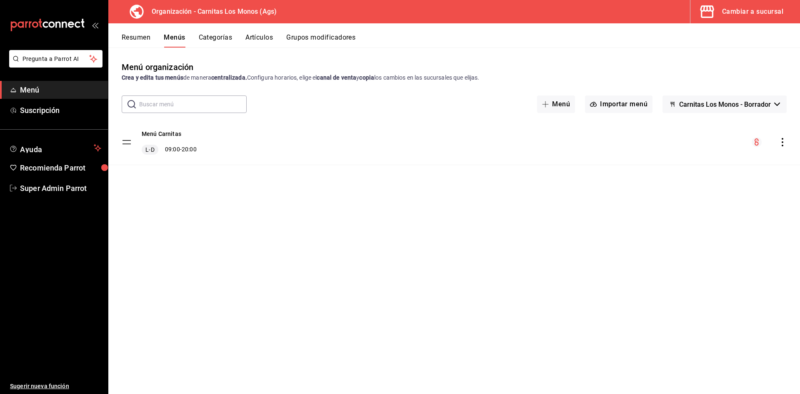
click at [135, 35] on button "Resumen" at bounding box center [136, 40] width 29 height 14
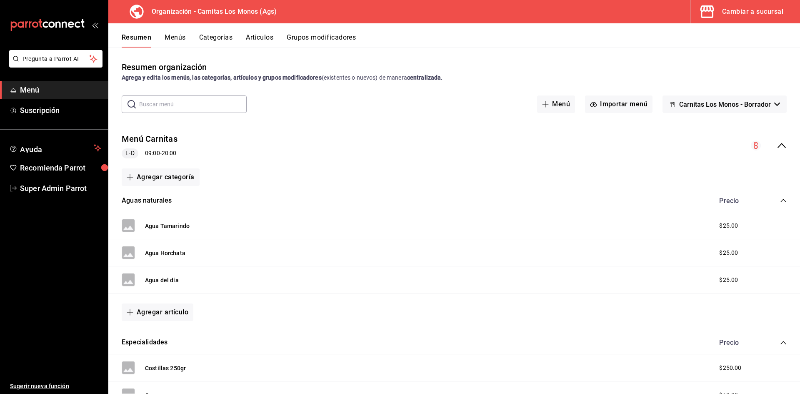
click at [179, 36] on button "Menús" at bounding box center [175, 40] width 21 height 14
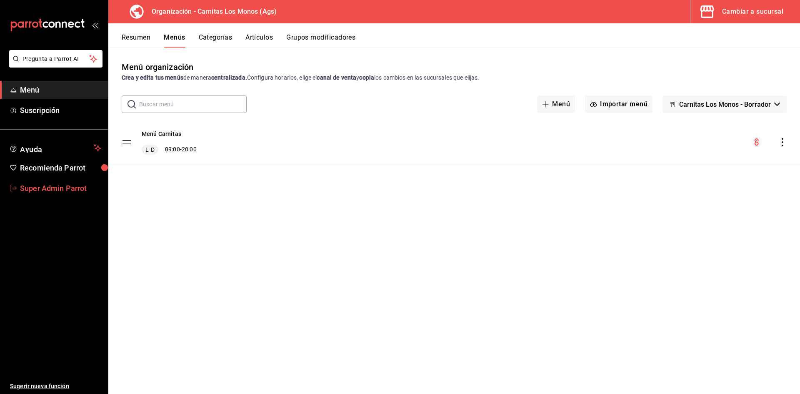
click at [65, 183] on span "Super Admin Parrot" at bounding box center [60, 188] width 81 height 11
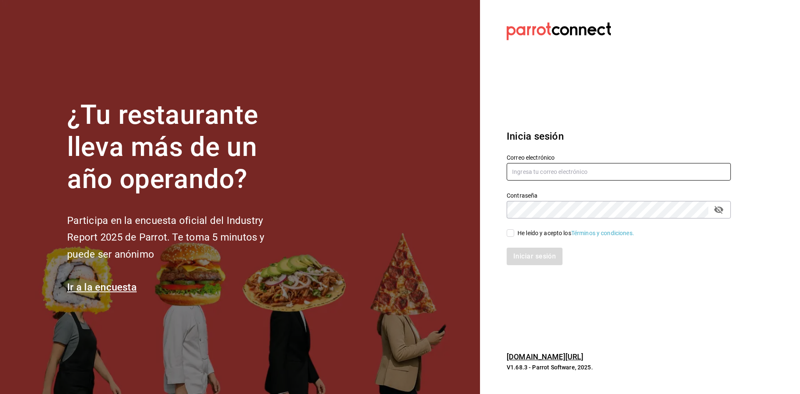
click at [603, 177] on input "text" at bounding box center [619, 172] width 224 height 18
type input "carnitas@losmonos.com"
click at [511, 235] on input "He leído y acepto los Términos y condiciones." at bounding box center [511, 233] width 8 height 8
checkbox input "true"
click at [519, 257] on button "Iniciar sesión" at bounding box center [535, 257] width 57 height 18
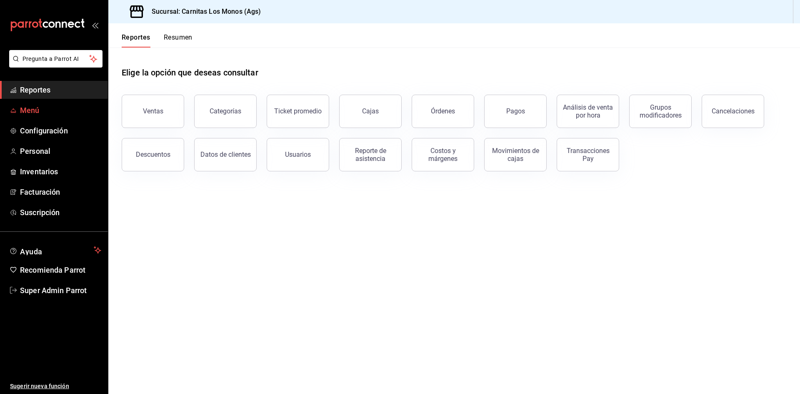
click at [53, 116] on link "Menú" at bounding box center [54, 110] width 108 height 18
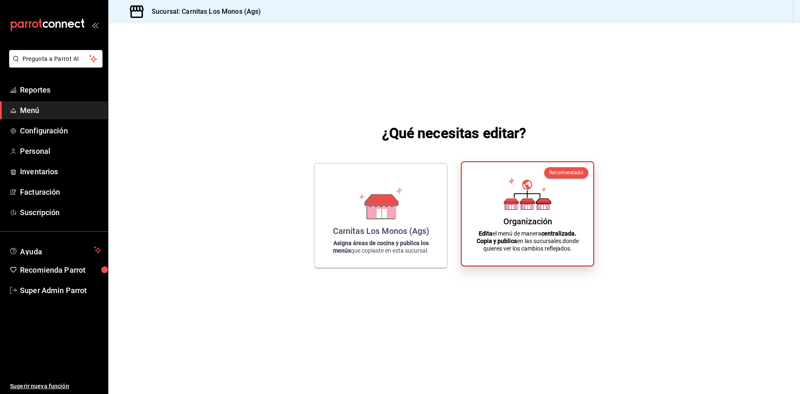
click at [493, 232] on p "Edita el menú de manera centralizada. Copia y publica en las sucursales donde q…" at bounding box center [528, 241] width 112 height 23
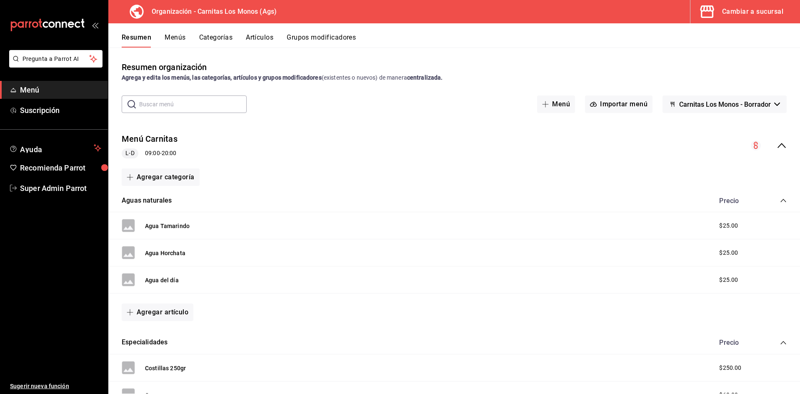
click at [736, 107] on span "Carnitas Los Monos - Borrador" at bounding box center [725, 104] width 92 height 8
click at [637, 151] on div at bounding box center [400, 197] width 800 height 394
click at [173, 43] on button "Menús" at bounding box center [175, 40] width 21 height 14
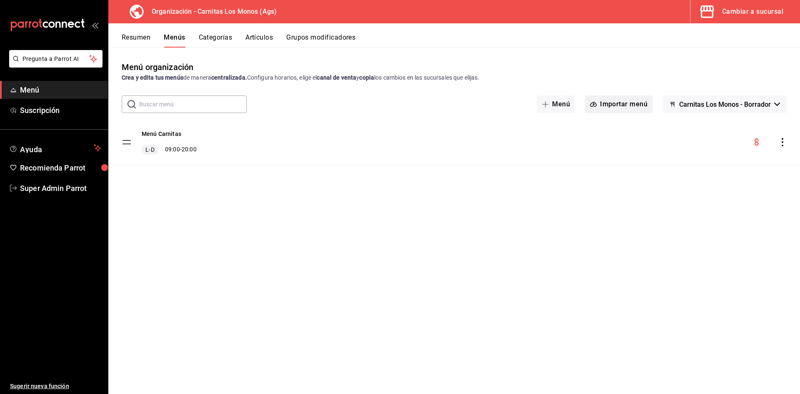
click at [621, 102] on button "Importar menú" at bounding box center [619, 104] width 68 height 18
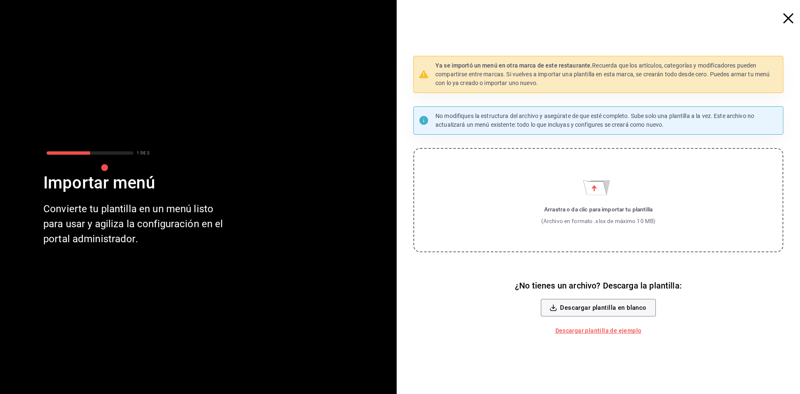
click at [788, 17] on icon "button" at bounding box center [789, 18] width 10 height 10
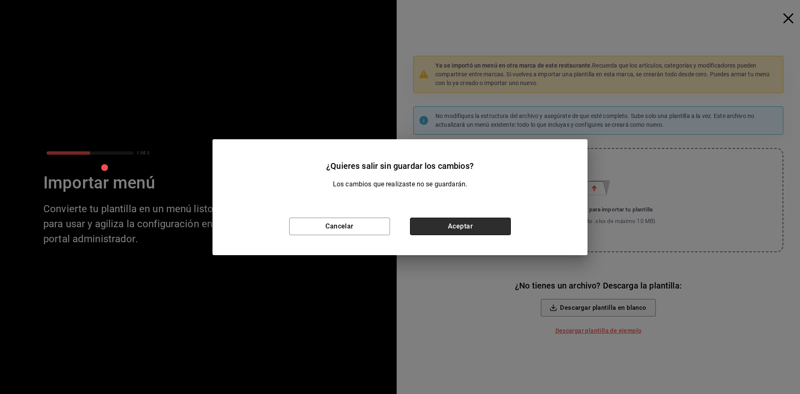
click at [488, 218] on button "Aceptar" at bounding box center [460, 227] width 101 height 18
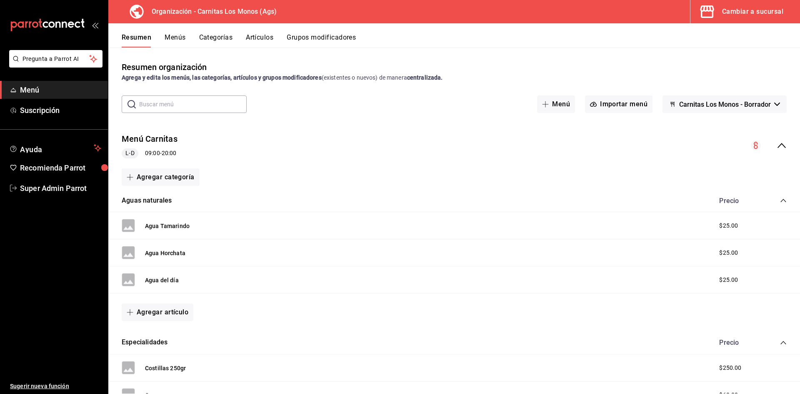
click at [710, 9] on icon "button" at bounding box center [707, 11] width 14 height 13
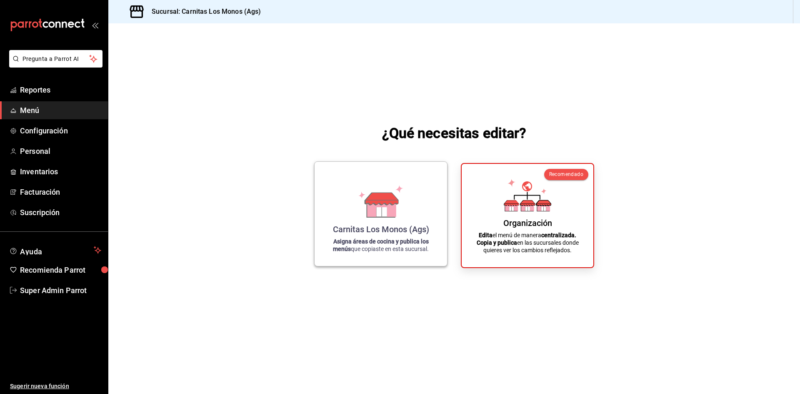
click at [399, 210] on icon at bounding box center [381, 201] width 48 height 33
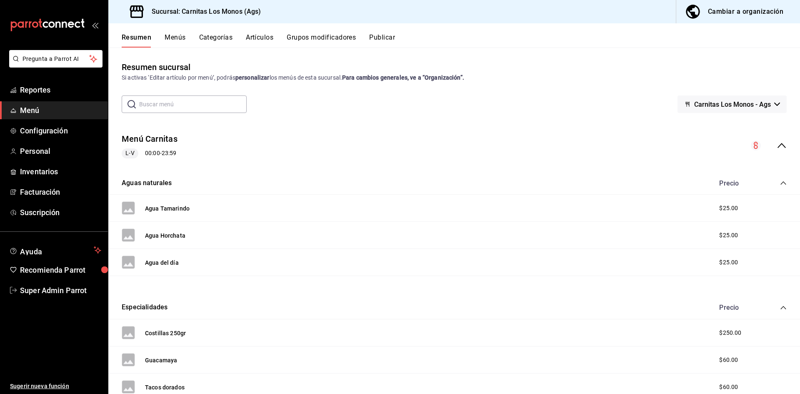
click at [723, 22] on button "Cambiar a organización" at bounding box center [734, 11] width 117 height 23
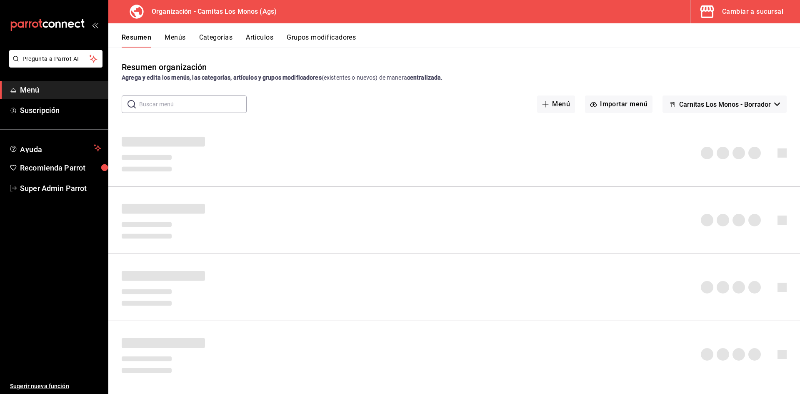
click at [179, 38] on button "Menús" at bounding box center [175, 40] width 21 height 14
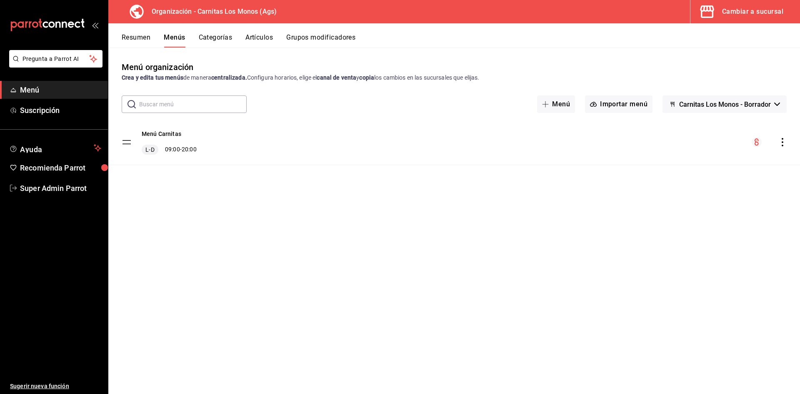
click at [784, 142] on icon "actions" at bounding box center [783, 142] width 8 height 8
click at [721, 198] on span "Copiar en otra sucursal" at bounding box center [717, 195] width 102 height 9
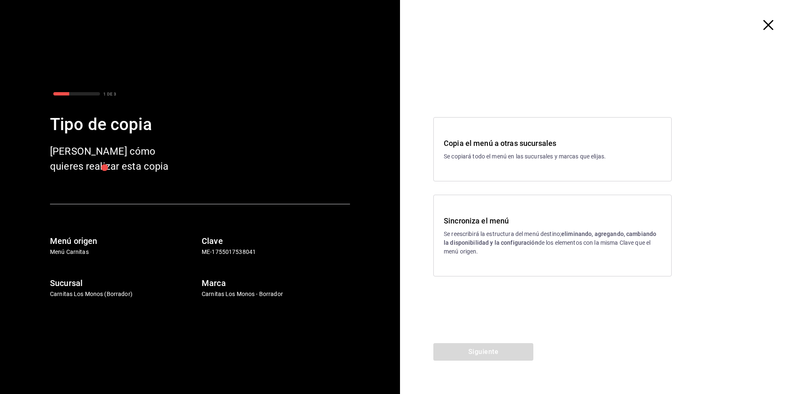
click at [569, 250] on p "Se reescribirá la estructura del menú destino; eliminando, agregando, cambiando…" at bounding box center [553, 243] width 218 height 26
click at [483, 351] on button "Siguiente" at bounding box center [483, 352] width 100 height 18
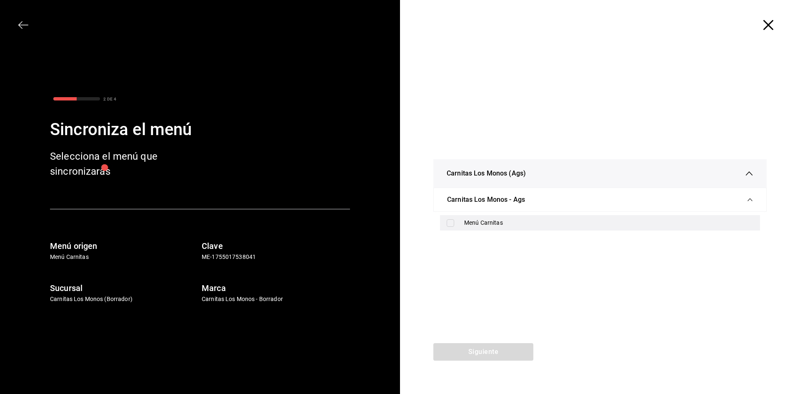
click at [447, 220] on input "checkbox" at bounding box center [451, 223] width 8 height 8
checkbox input "true"
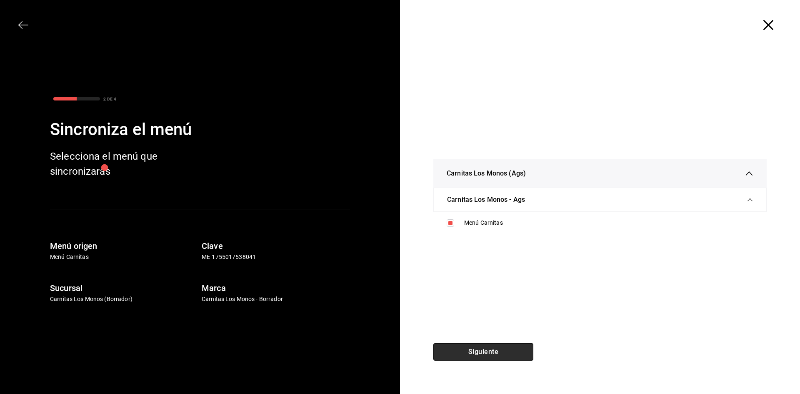
click at [498, 348] on button "Siguiente" at bounding box center [483, 352] width 100 height 18
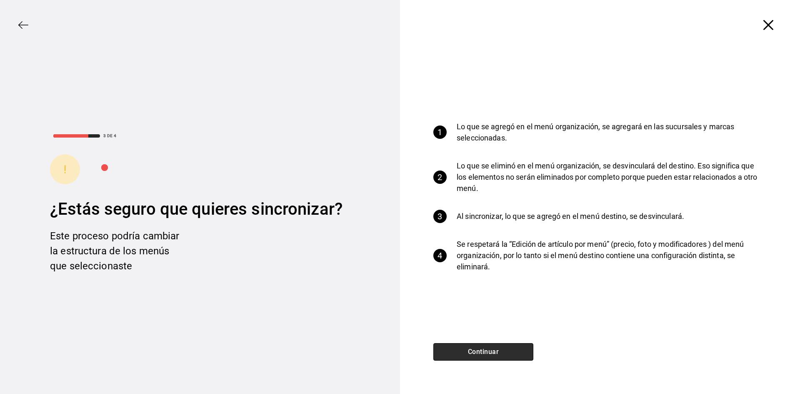
click at [498, 351] on button "Continuar" at bounding box center [483, 352] width 100 height 18
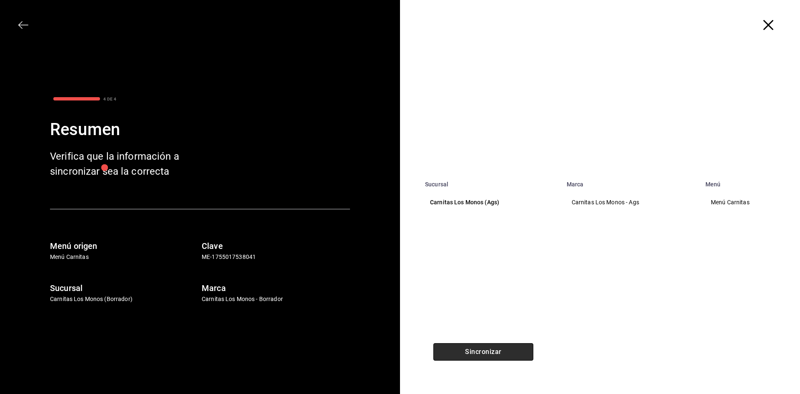
click at [498, 351] on button "Sincronizar" at bounding box center [483, 352] width 100 height 18
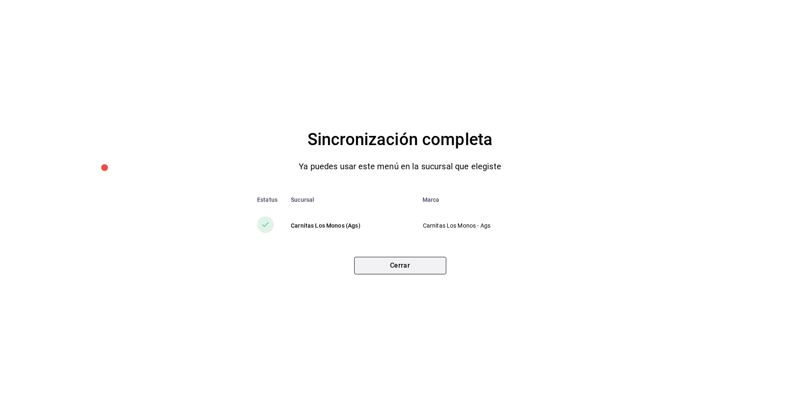
click at [409, 263] on button "Cerrar" at bounding box center [400, 266] width 92 height 18
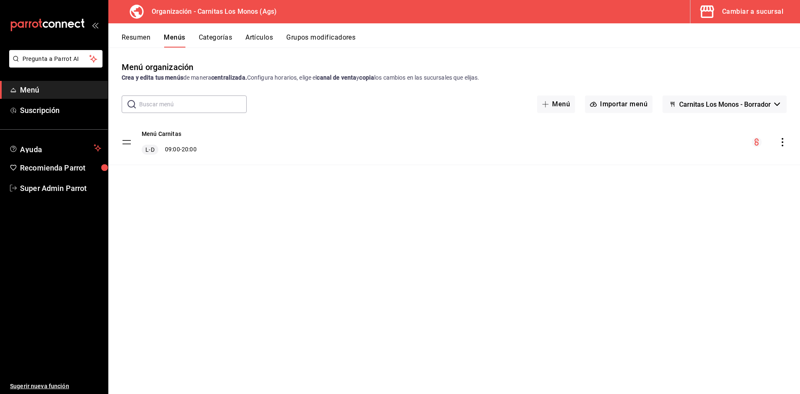
click at [720, 15] on button "Cambiar a sucursal" at bounding box center [742, 11] width 103 height 23
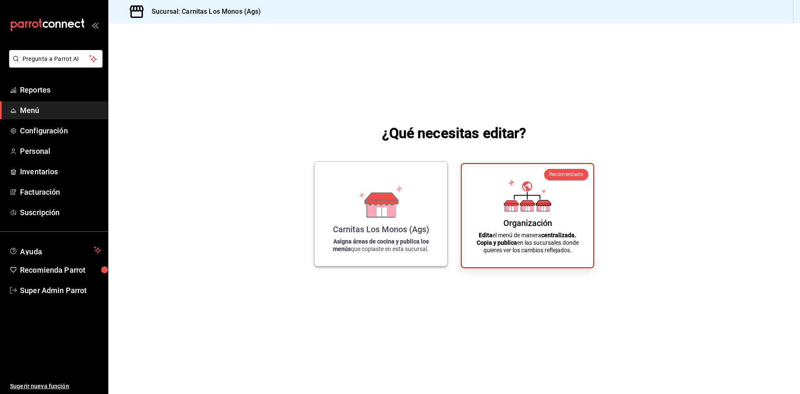
click at [371, 222] on div "Carnitas Los Monos (Ags) Asigna áreas de cocina y publica los menús que copiast…" at bounding box center [381, 213] width 113 height 91
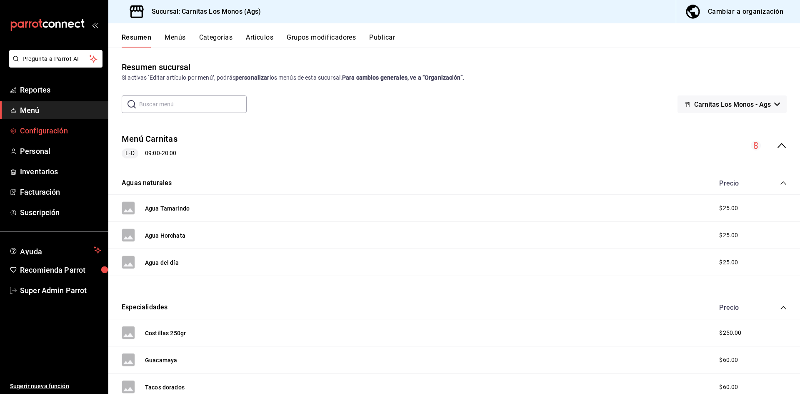
click at [70, 138] on link "Configuración" at bounding box center [54, 131] width 108 height 18
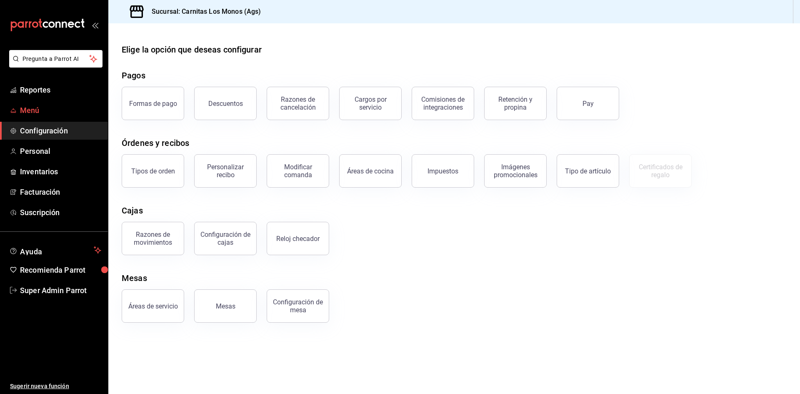
click at [44, 113] on span "Menú" at bounding box center [60, 110] width 81 height 11
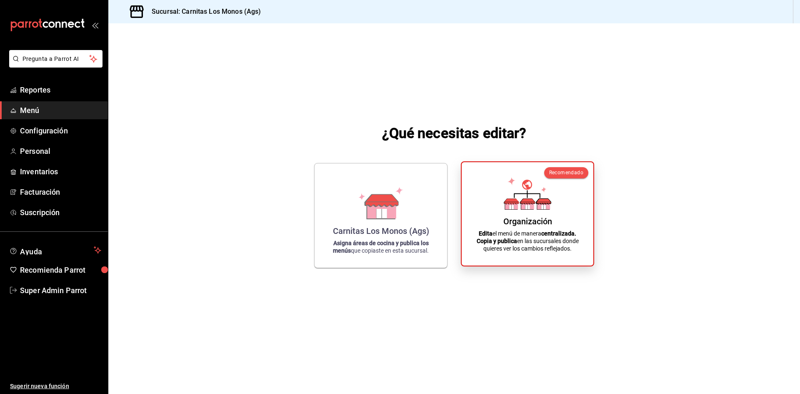
click at [570, 247] on p "Edita el menú de manera centralizada. Copia y publica en las sucursales donde q…" at bounding box center [528, 241] width 112 height 23
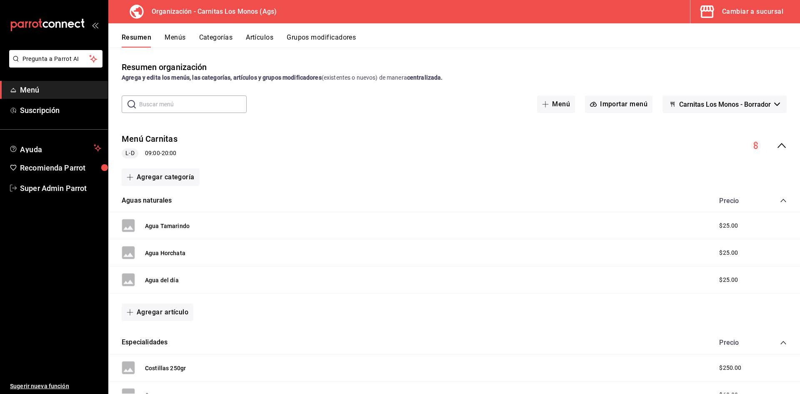
click at [729, 8] on div "Cambiar a sucursal" at bounding box center [752, 12] width 61 height 12
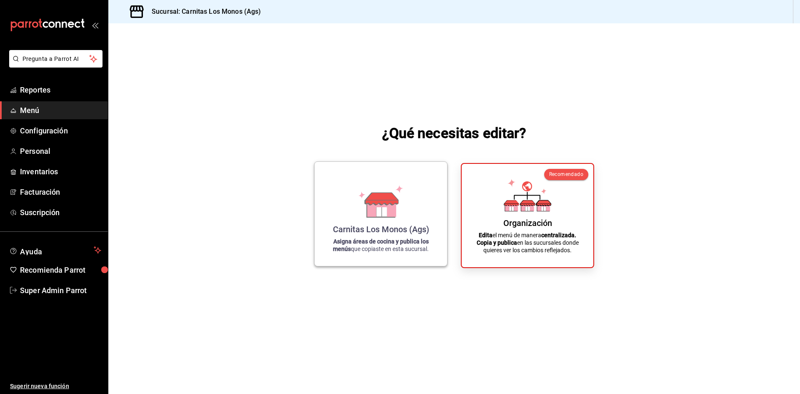
click at [348, 227] on div "Carnitas Los Monos (Ags)" at bounding box center [381, 229] width 96 height 10
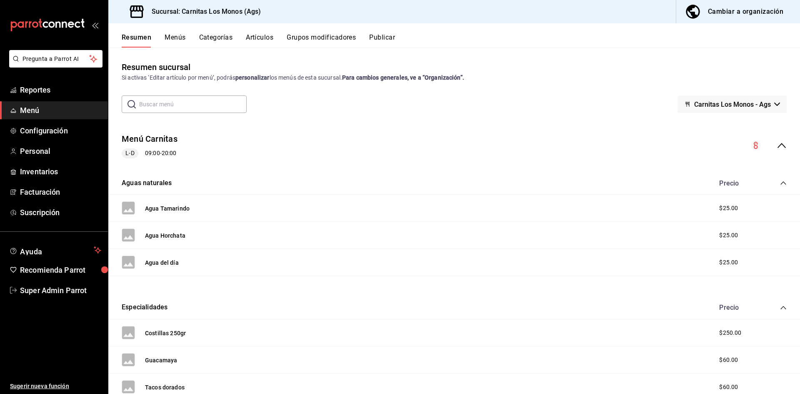
click at [170, 145] on div "Menú Carnitas L-D 09:00 - 20:00" at bounding box center [150, 145] width 56 height 25
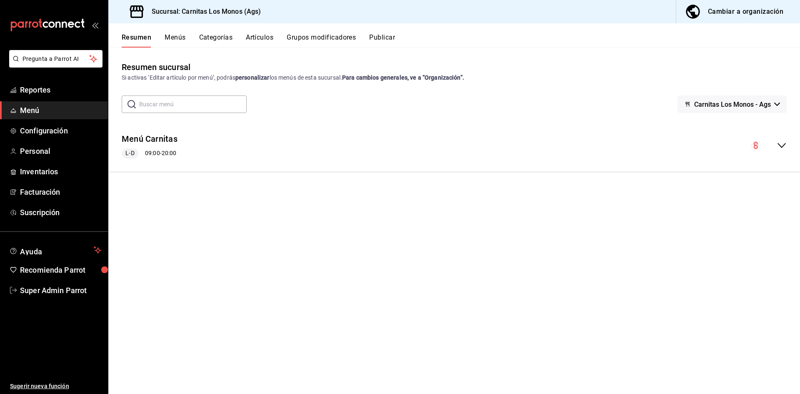
click at [170, 145] on div "Menú Carnitas L-D 09:00 - 20:00" at bounding box center [150, 145] width 56 height 25
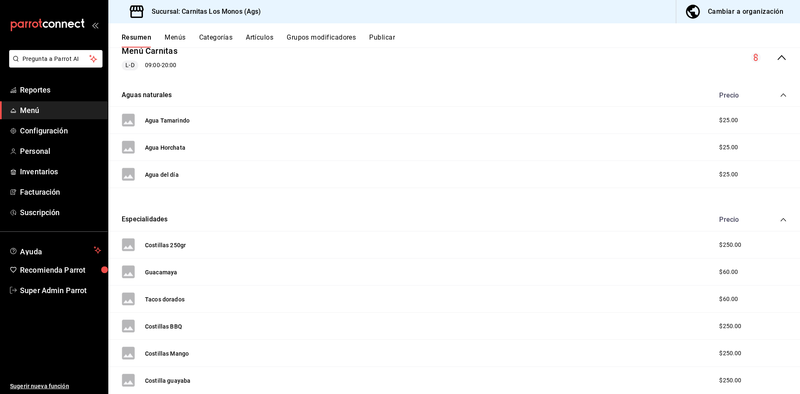
scroll to position [83, 0]
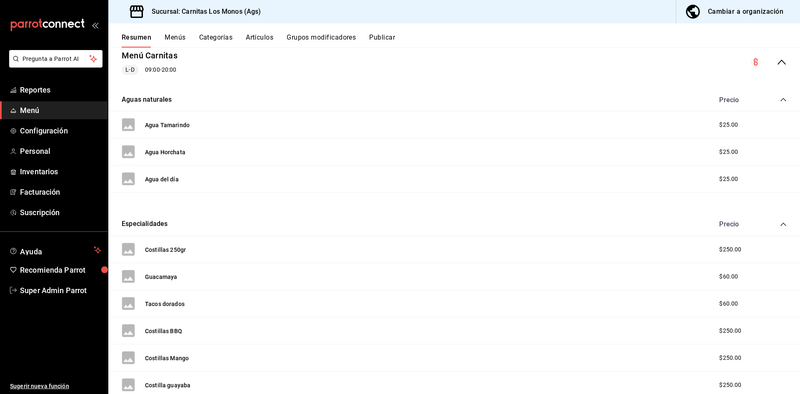
click at [154, 130] on div "Agua Tamarindo" at bounding box center [156, 124] width 68 height 13
click at [155, 128] on button "Agua Tamarindo" at bounding box center [167, 125] width 45 height 8
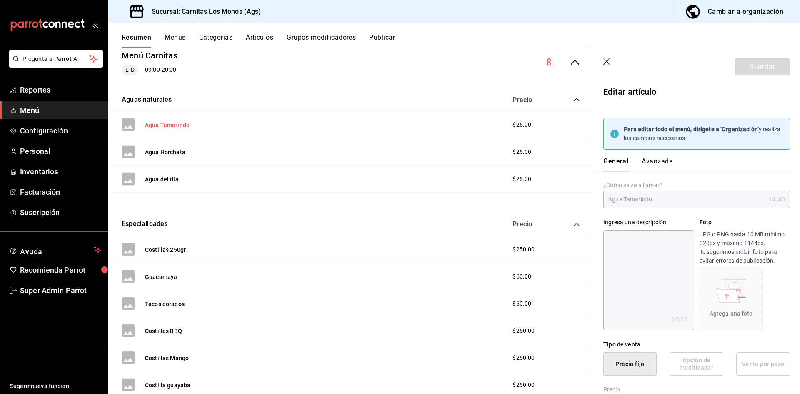
type input "$25.00"
radio input "false"
radio input "true"
click at [178, 36] on button "Menús" at bounding box center [175, 40] width 21 height 14
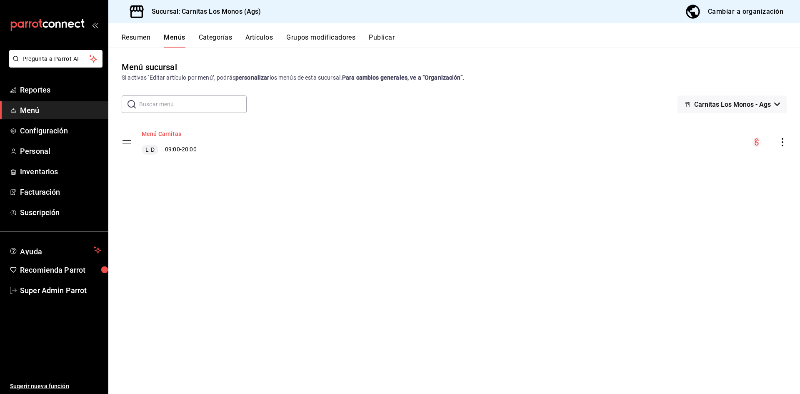
click at [169, 135] on button "Menú Carnitas" at bounding box center [162, 134] width 40 height 8
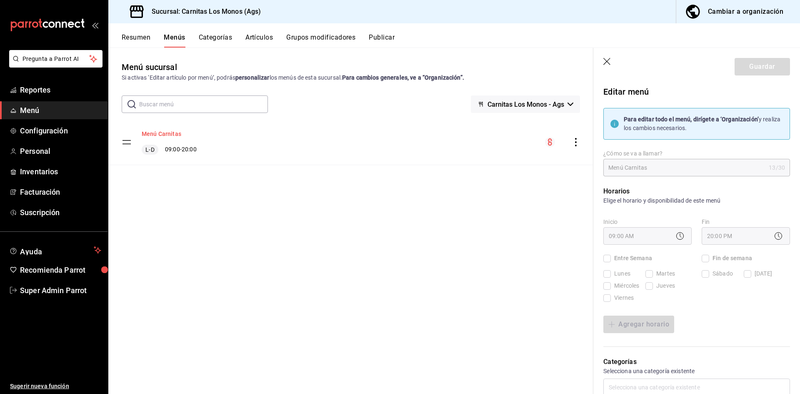
checkbox input "true"
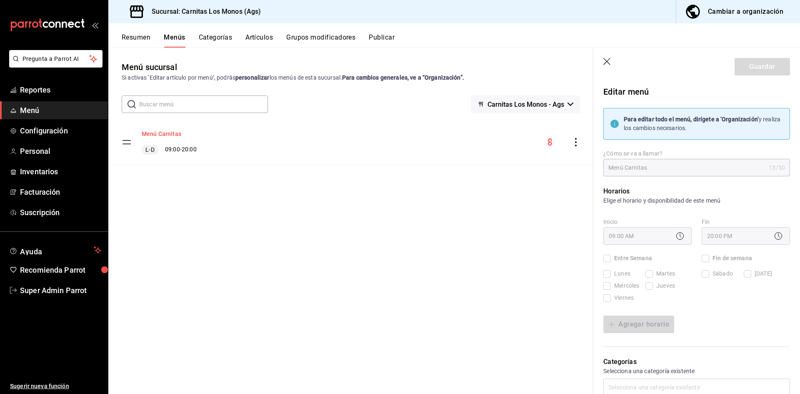
checkbox input "true"
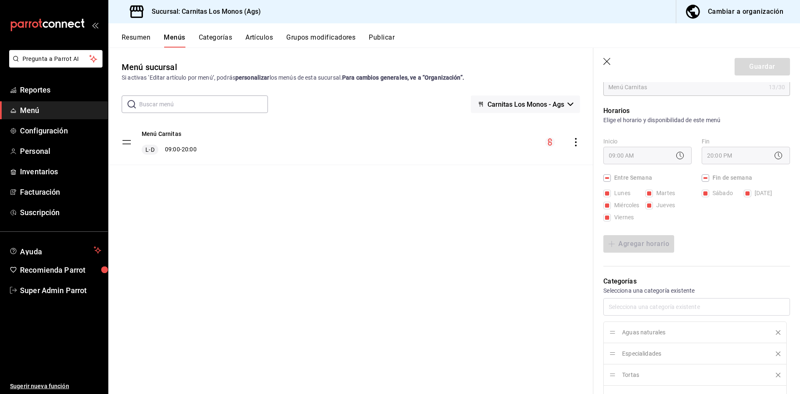
scroll to position [167, 0]
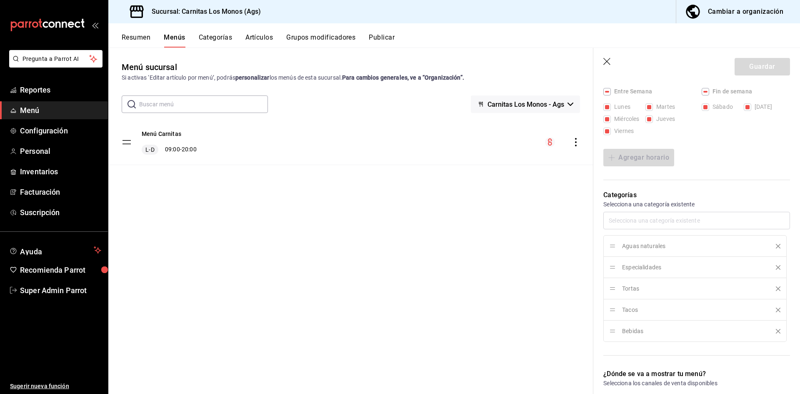
click at [208, 41] on button "Categorías" at bounding box center [216, 40] width 34 height 14
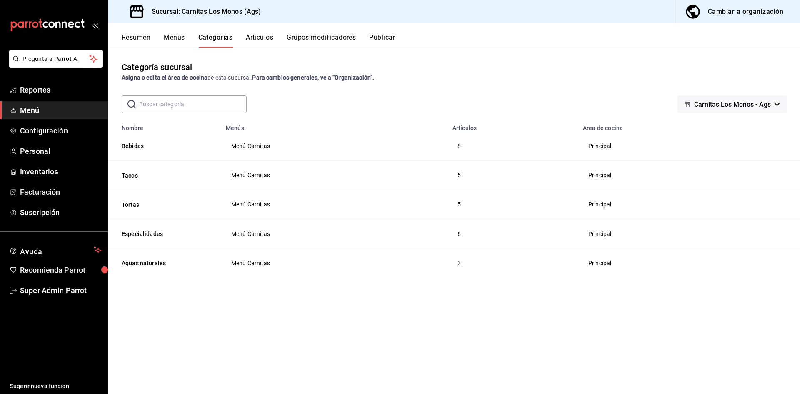
click at [261, 31] on div "Resumen Menús Categorías Artículos Grupos modificadores Publicar" at bounding box center [454, 35] width 692 height 24
click at [261, 37] on button "Artículos" at bounding box center [260, 40] width 28 height 14
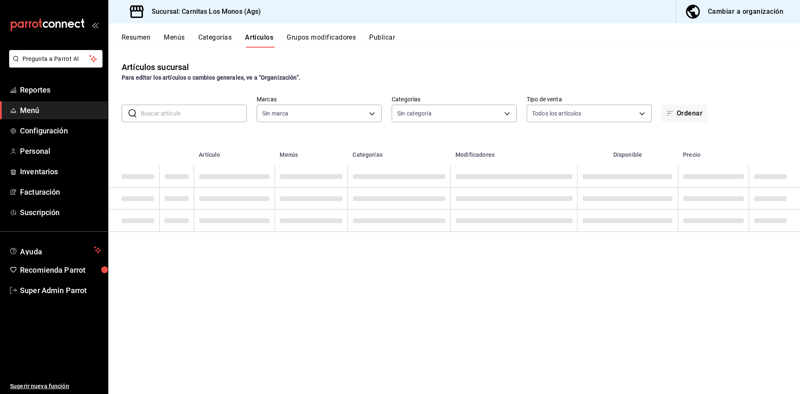
type input "f260c29b-f5f5-405f-ae4a-e5d789d50603"
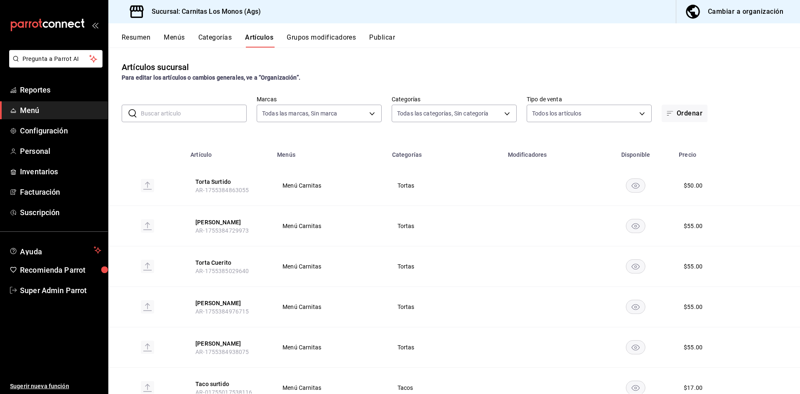
type input "2f85134f-462e-4f5e-9b81-ccf35513a207,f227f28a-4229-421d-a612-9fe7bb028588,5d084…"
click at [311, 40] on button "Grupos modificadores" at bounding box center [321, 40] width 69 height 14
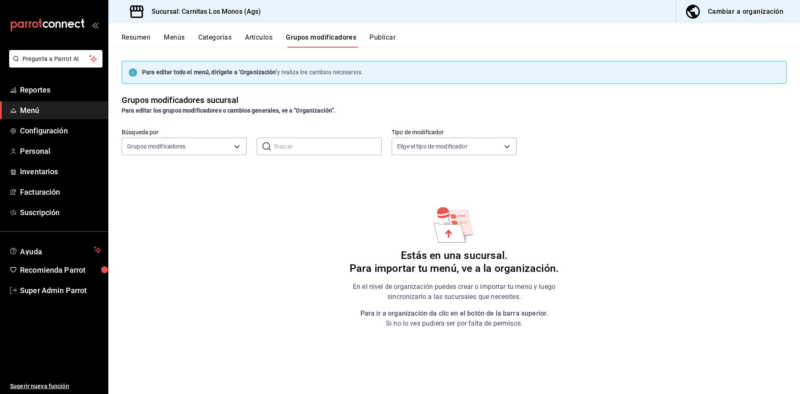
click at [223, 40] on button "Categorías" at bounding box center [215, 40] width 34 height 14
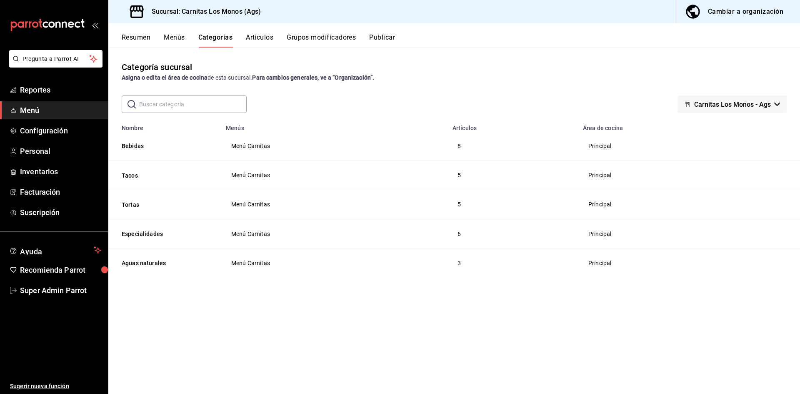
click at [586, 196] on td "Principal" at bounding box center [689, 204] width 222 height 29
click at [141, 149] on button "Bebidas" at bounding box center [163, 146] width 83 height 8
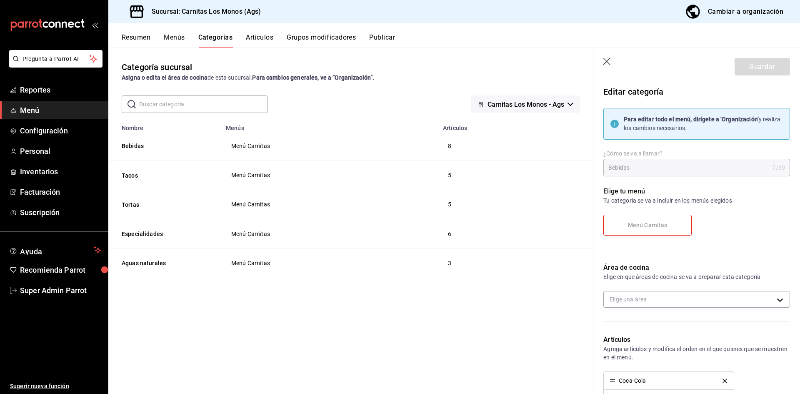
type input "ff49a267-b3a4-4866-9560-f27afc333b5a"
radio input "false"
radio input "true"
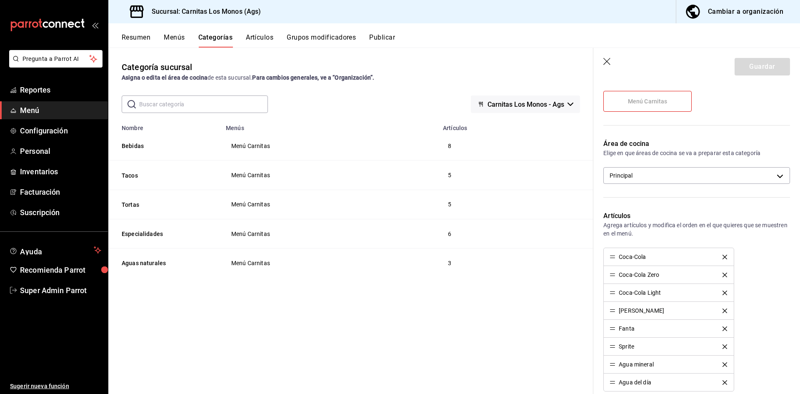
scroll to position [125, 0]
click at [692, 257] on div "Coca-Cola" at bounding box center [669, 256] width 118 height 6
drag, startPoint x: 682, startPoint y: 256, endPoint x: 681, endPoint y: 273, distance: 17.1
click at [681, 273] on ul "Coca-Cola Coca-Cola Zero Coca-Cola Light Fanta Roja Fanta Sprite Agua mineral A…" at bounding box center [668, 318] width 130 height 144
click at [785, 259] on div "Editar categoría Para editar todo el menú, dirígete a ‘Organización’ y realiza …" at bounding box center [696, 287] width 207 height 661
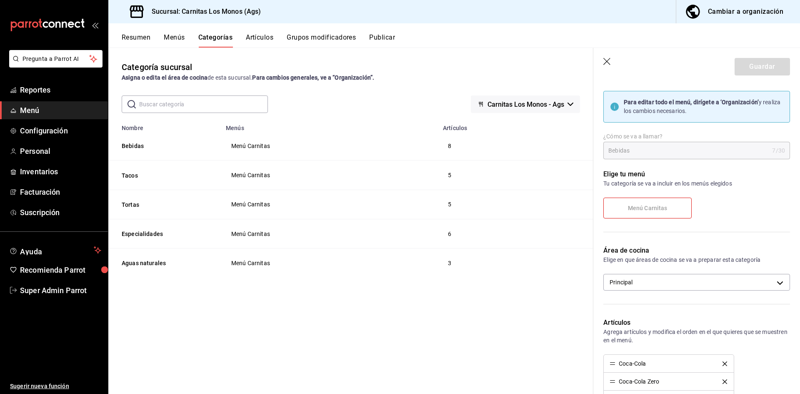
scroll to position [15, 0]
click at [611, 63] on icon "button" at bounding box center [607, 62] width 8 height 8
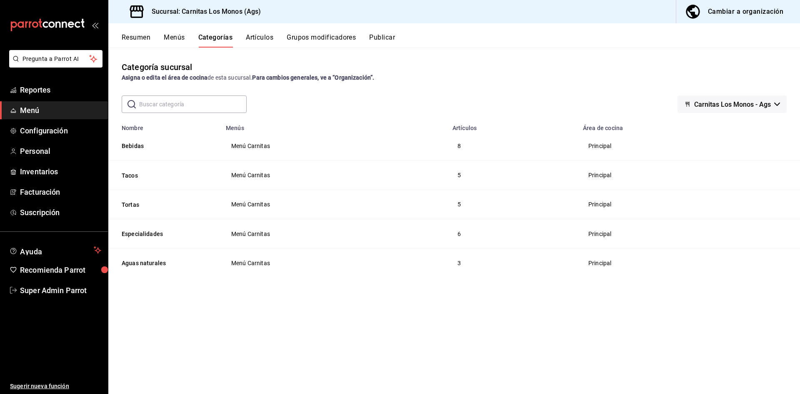
click at [23, 113] on span "Menú" at bounding box center [60, 110] width 81 height 11
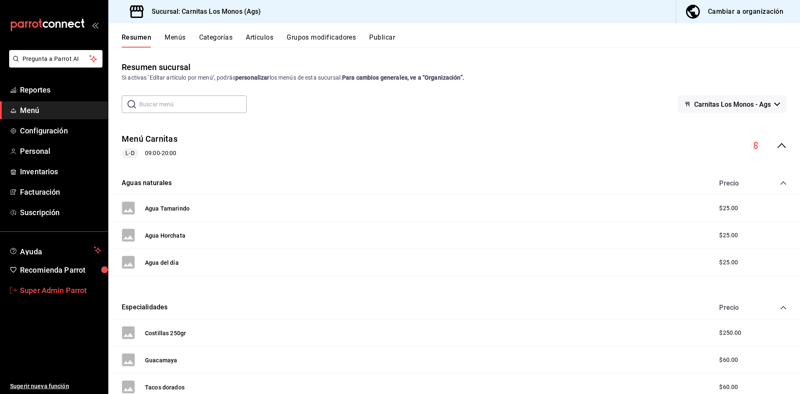
click at [61, 291] on span "Super Admin Parrot" at bounding box center [60, 290] width 81 height 11
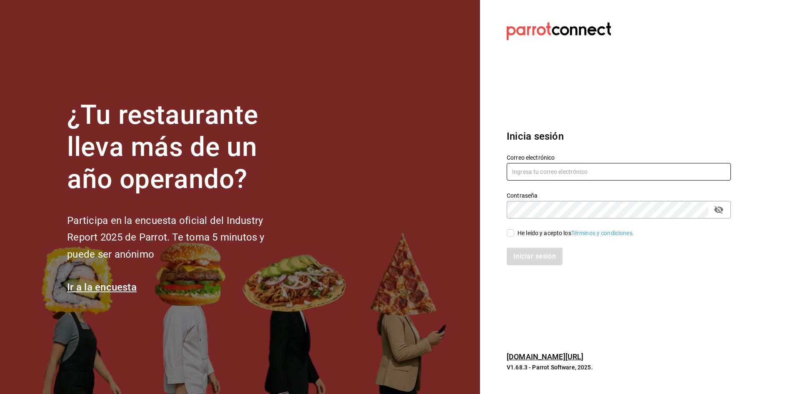
click at [518, 166] on input "text" at bounding box center [619, 172] width 224 height 18
paste input "broka@cdmx.com"
type input "broka@cdmx.com"
click at [512, 229] on label "He leído y acepto los Términos y condiciones." at bounding box center [571, 233] width 128 height 9
click at [512, 229] on input "He leído y acepto los Términos y condiciones." at bounding box center [511, 233] width 8 height 8
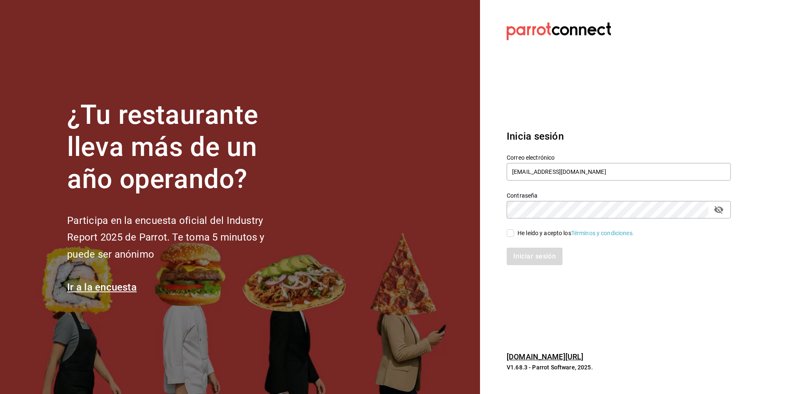
checkbox input "true"
click at [518, 253] on button "Iniciar sesión" at bounding box center [535, 257] width 57 height 18
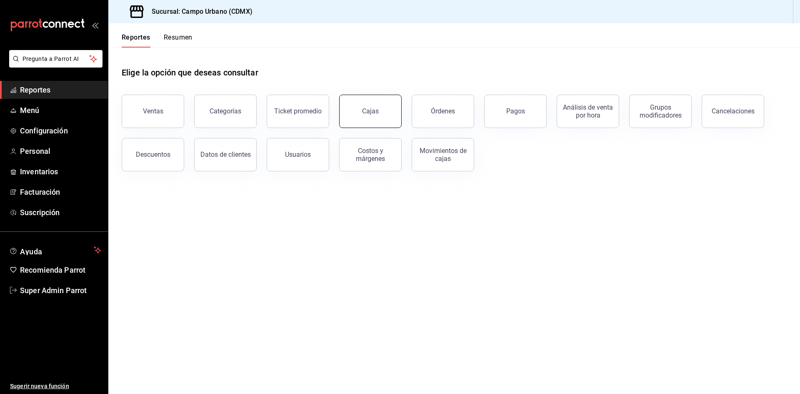
click at [402, 112] on div "Órdenes" at bounding box center [438, 106] width 73 height 43
click at [399, 113] on div "Cajas" at bounding box center [365, 106] width 73 height 43
click at [365, 122] on button "Cajas" at bounding box center [370, 111] width 63 height 33
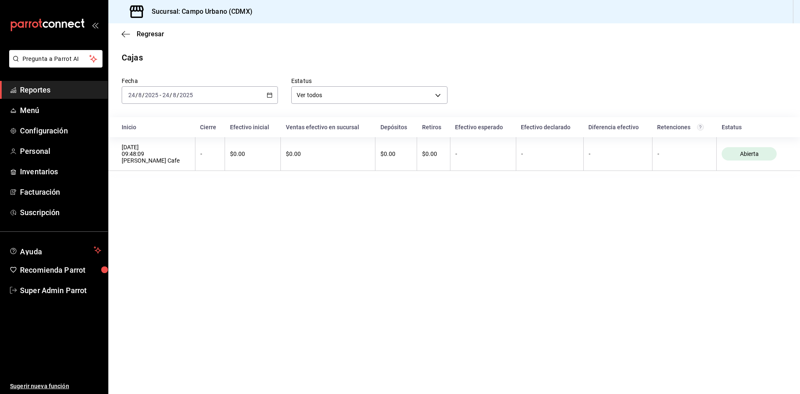
click at [214, 92] on div "[DATE] [DATE] - [DATE] [DATE]" at bounding box center [200, 95] width 156 height 18
click at [175, 137] on span "Ayer" at bounding box center [161, 139] width 65 height 9
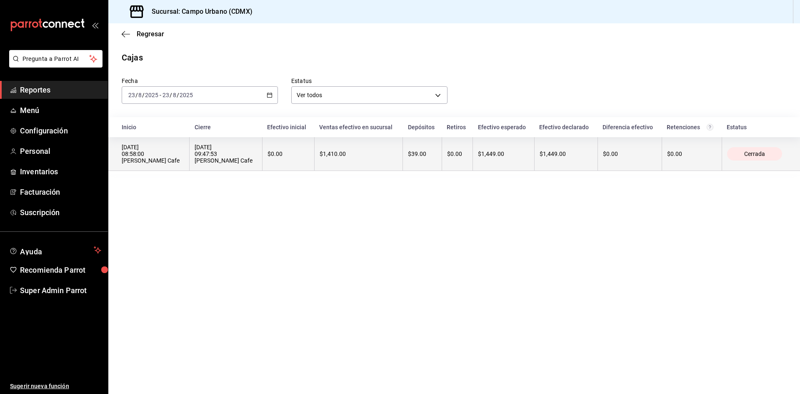
click at [195, 164] on div "[DATE] 09:47:53 [PERSON_NAME] Cafe" at bounding box center [226, 154] width 62 height 20
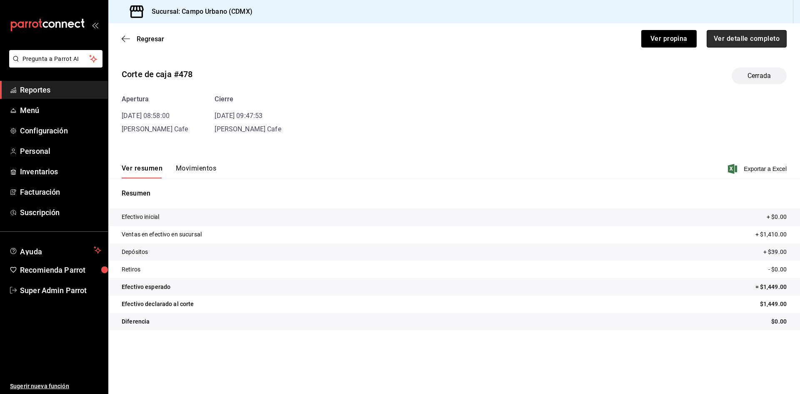
click at [758, 35] on button "Ver detalle completo" at bounding box center [747, 39] width 80 height 18
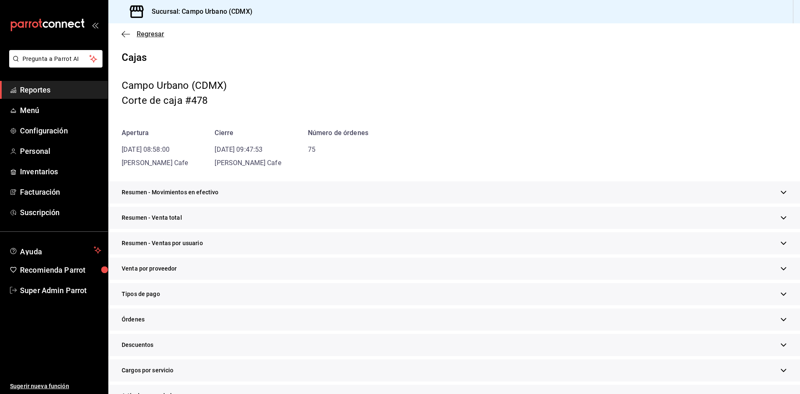
click at [125, 34] on icon "button" at bounding box center [126, 34] width 8 height 0
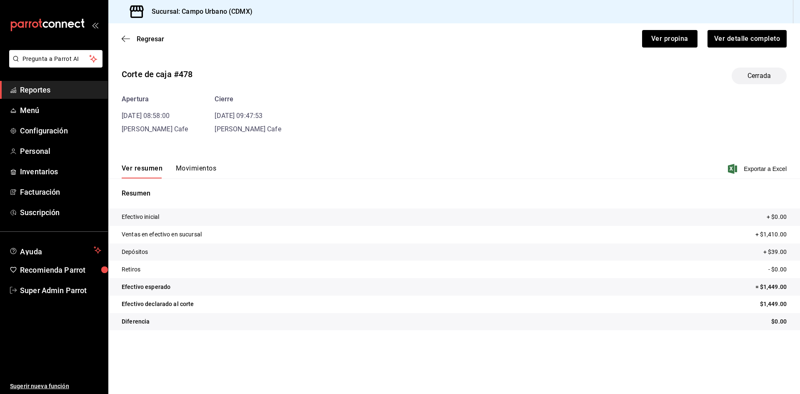
click at [761, 50] on div "Regresar Ver propina Ver detalle completo" at bounding box center [454, 38] width 692 height 31
click at [759, 43] on button "Ver detalle completo" at bounding box center [747, 39] width 80 height 18
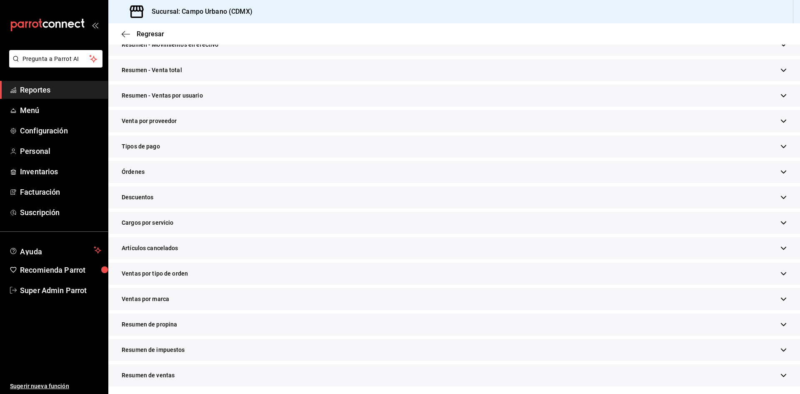
scroll to position [150, 0]
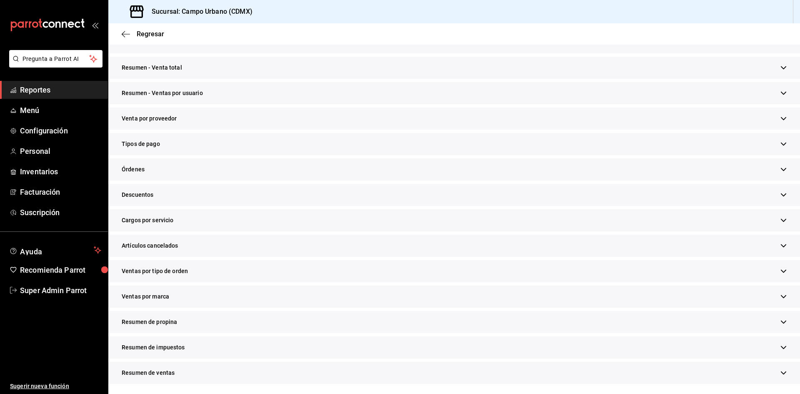
click at [760, 66] on div "Resumen - Venta total" at bounding box center [454, 68] width 692 height 22
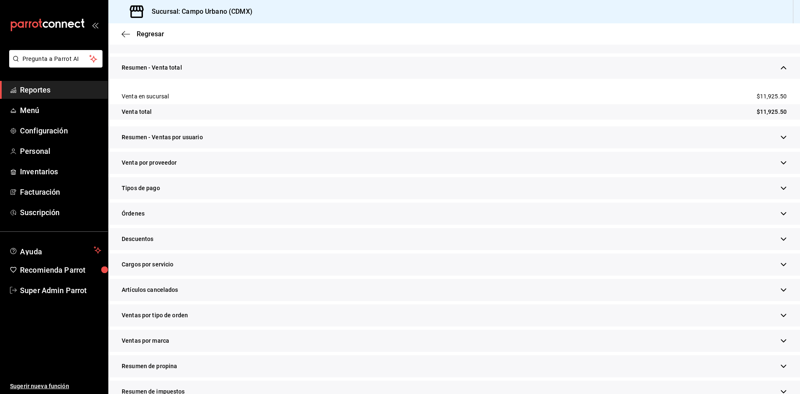
click at [760, 66] on div "Resumen - Venta total" at bounding box center [454, 68] width 692 height 22
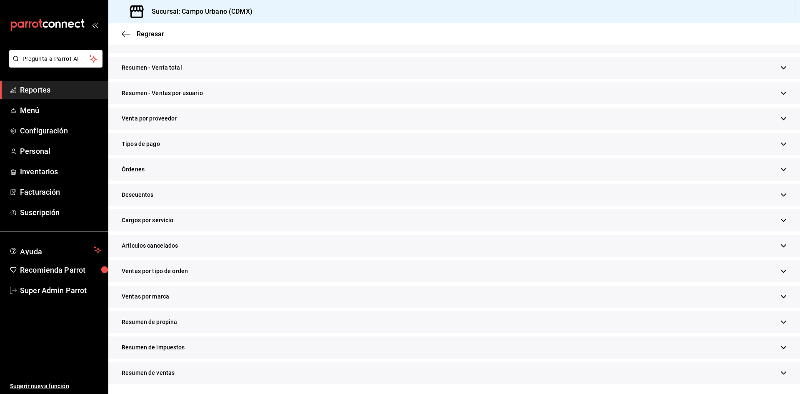
click at [729, 99] on div "Resumen - Ventas por usuario" at bounding box center [454, 93] width 692 height 22
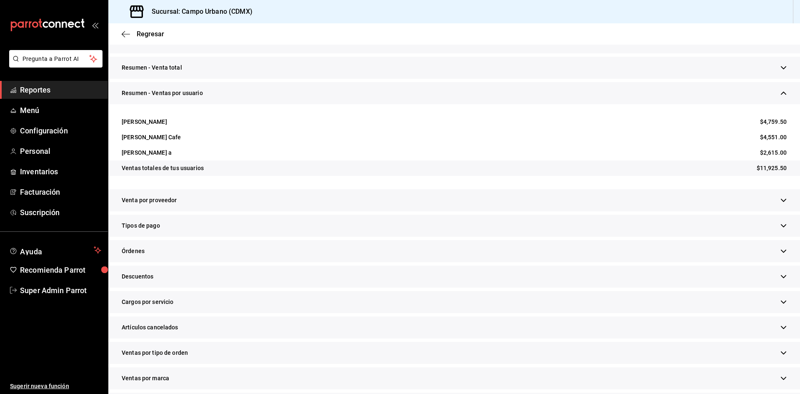
click at [463, 206] on div "Venta por proveedor" at bounding box center [454, 200] width 692 height 22
click at [400, 237] on div "Tipos de pago En sucursal En integraciones" at bounding box center [454, 227] width 692 height 25
click at [400, 232] on div "Tipos de pago" at bounding box center [454, 226] width 692 height 22
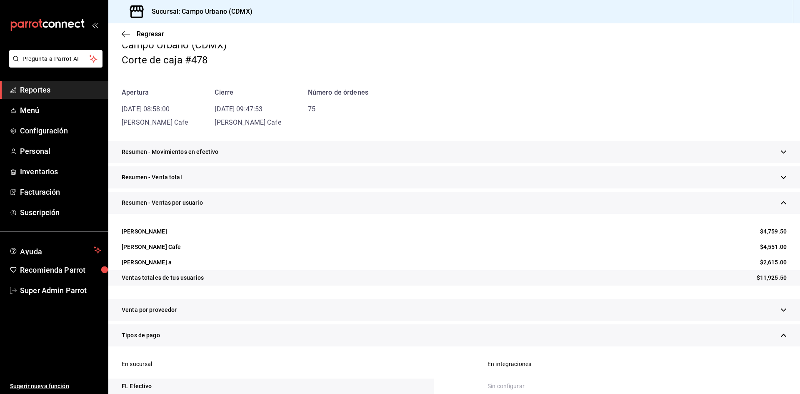
scroll to position [0, 0]
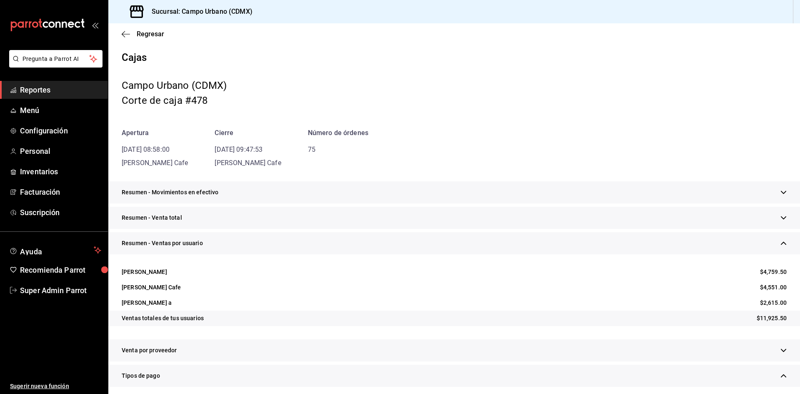
click at [781, 242] on div "Resumen - Ventas por usuario" at bounding box center [454, 243] width 692 height 22
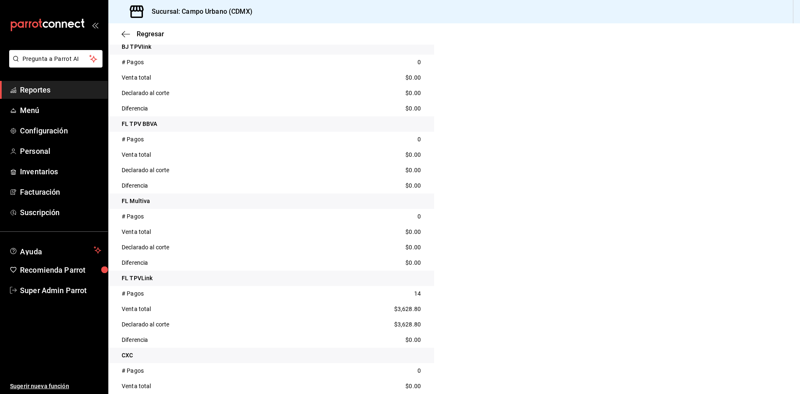
scroll to position [542, 0]
